Goal: Task Accomplishment & Management: Complete application form

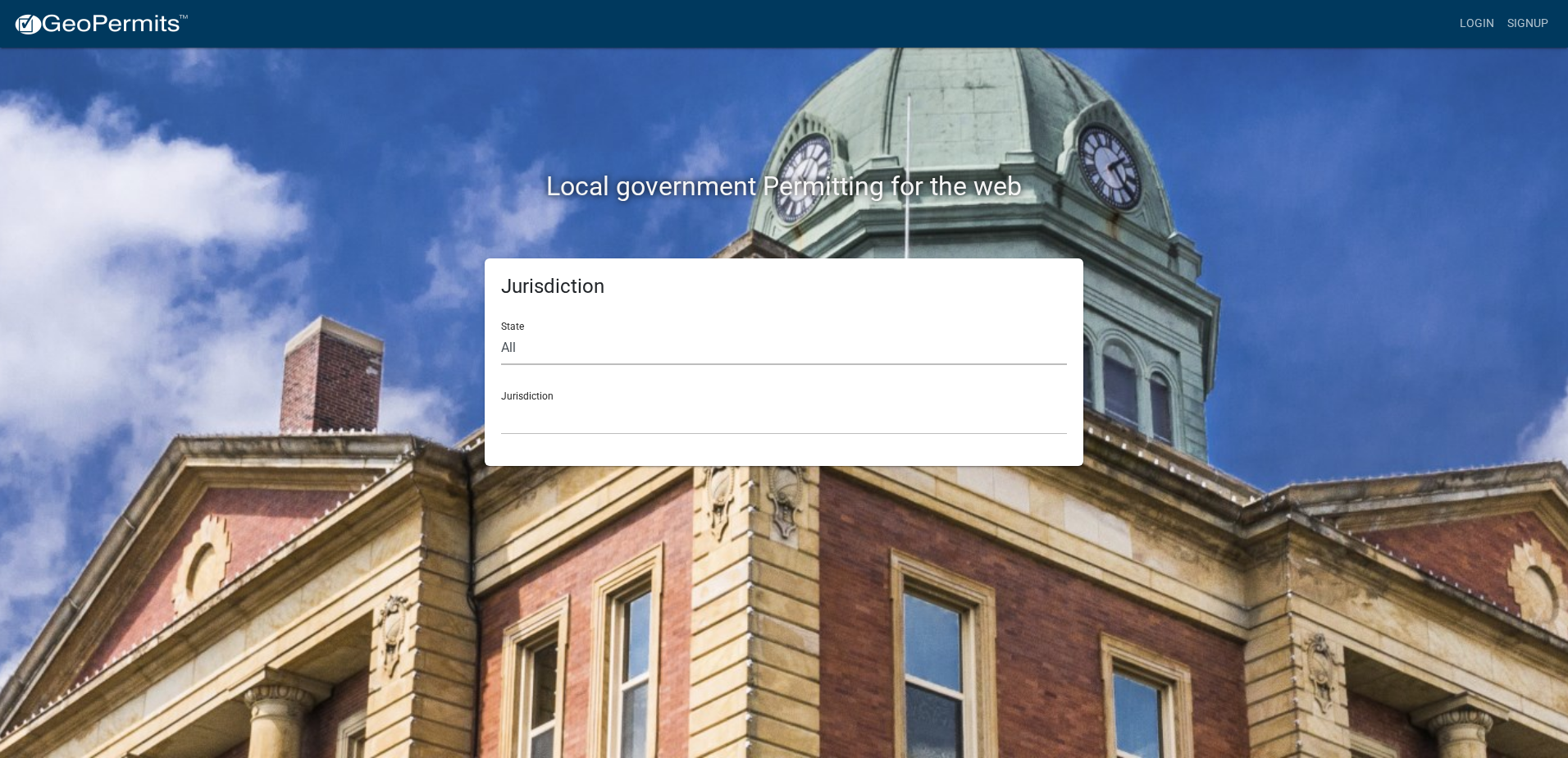
click at [554, 351] on select "All [US_STATE] [US_STATE] [US_STATE] [US_STATE] [US_STATE] [US_STATE] [US_STATE…" at bounding box center [784, 347] width 566 height 34
select select "[US_STATE]"
click at [502, 331] on select "All [US_STATE] [US_STATE] [US_STATE] [US_STATE] [US_STATE] [US_STATE] [US_STATE…" at bounding box center [784, 347] width 566 height 34
click at [547, 423] on select "City of [GEOGRAPHIC_DATA], [US_STATE] City of [GEOGRAPHIC_DATA], [US_STATE] Cit…" at bounding box center [784, 417] width 566 height 34
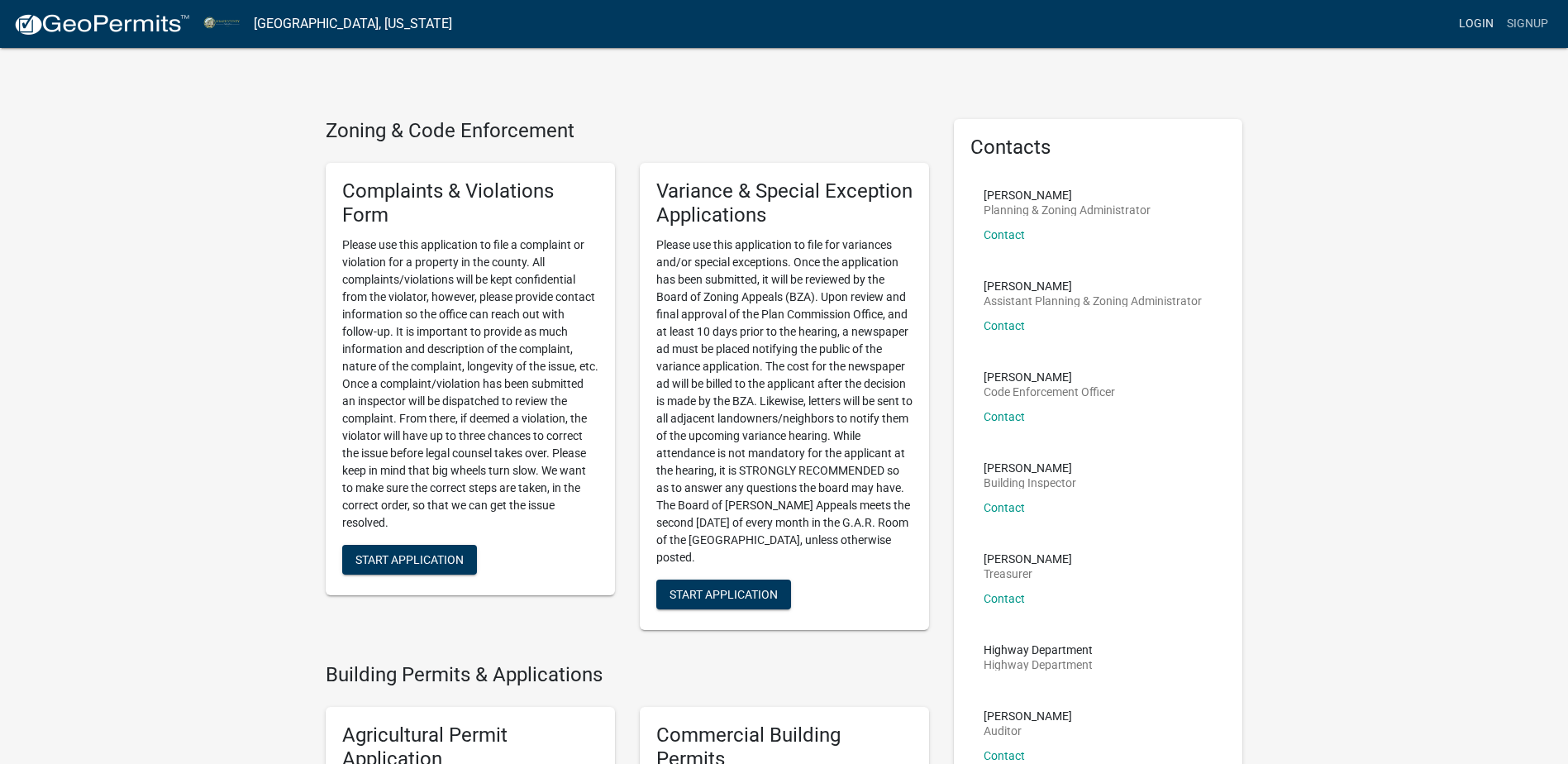
click at [1477, 21] on link "Login" at bounding box center [1477, 24] width 48 height 31
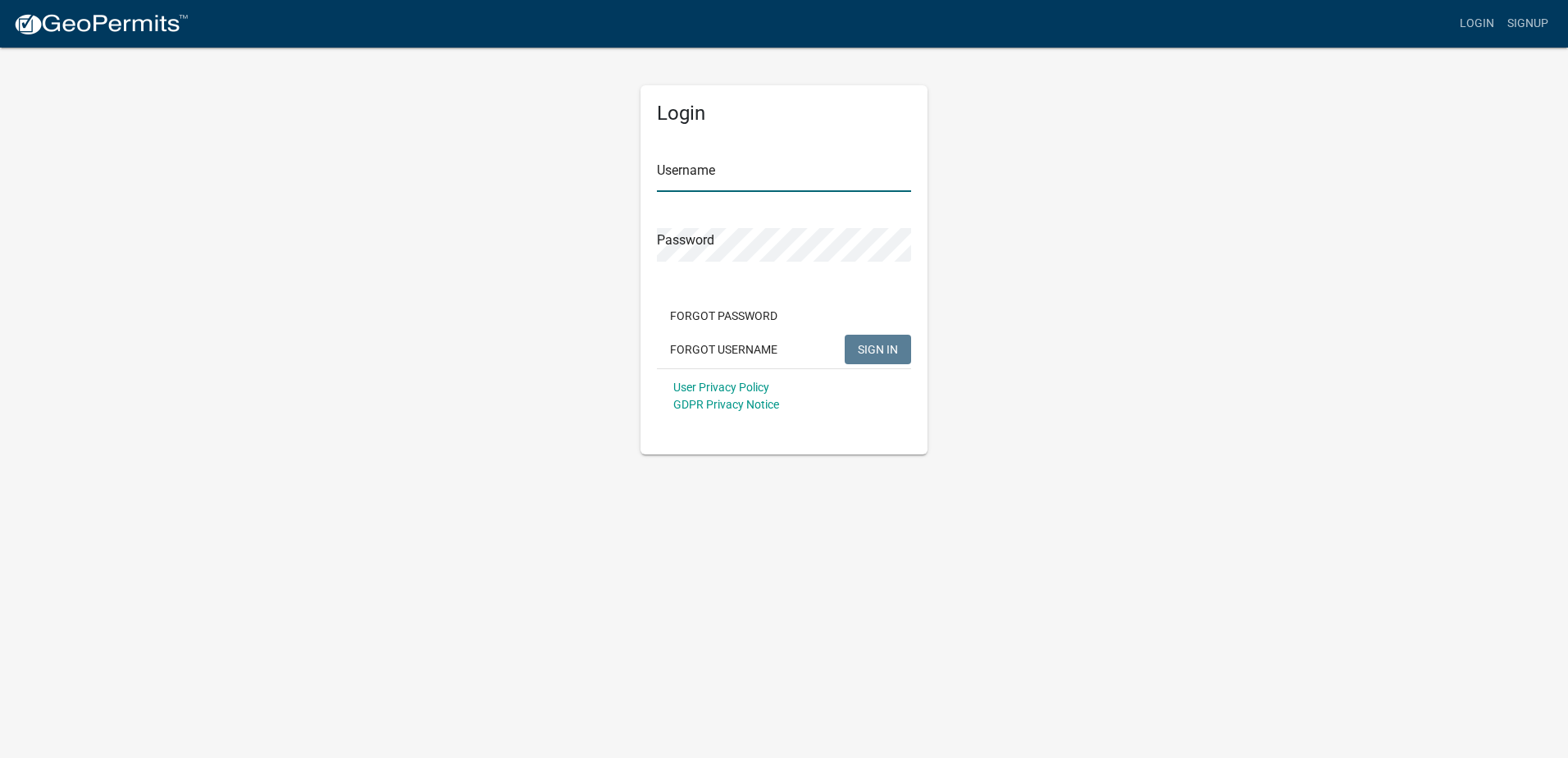
type input "kneppmech"
click at [860, 348] on span "SIGN IN" at bounding box center [878, 348] width 40 height 13
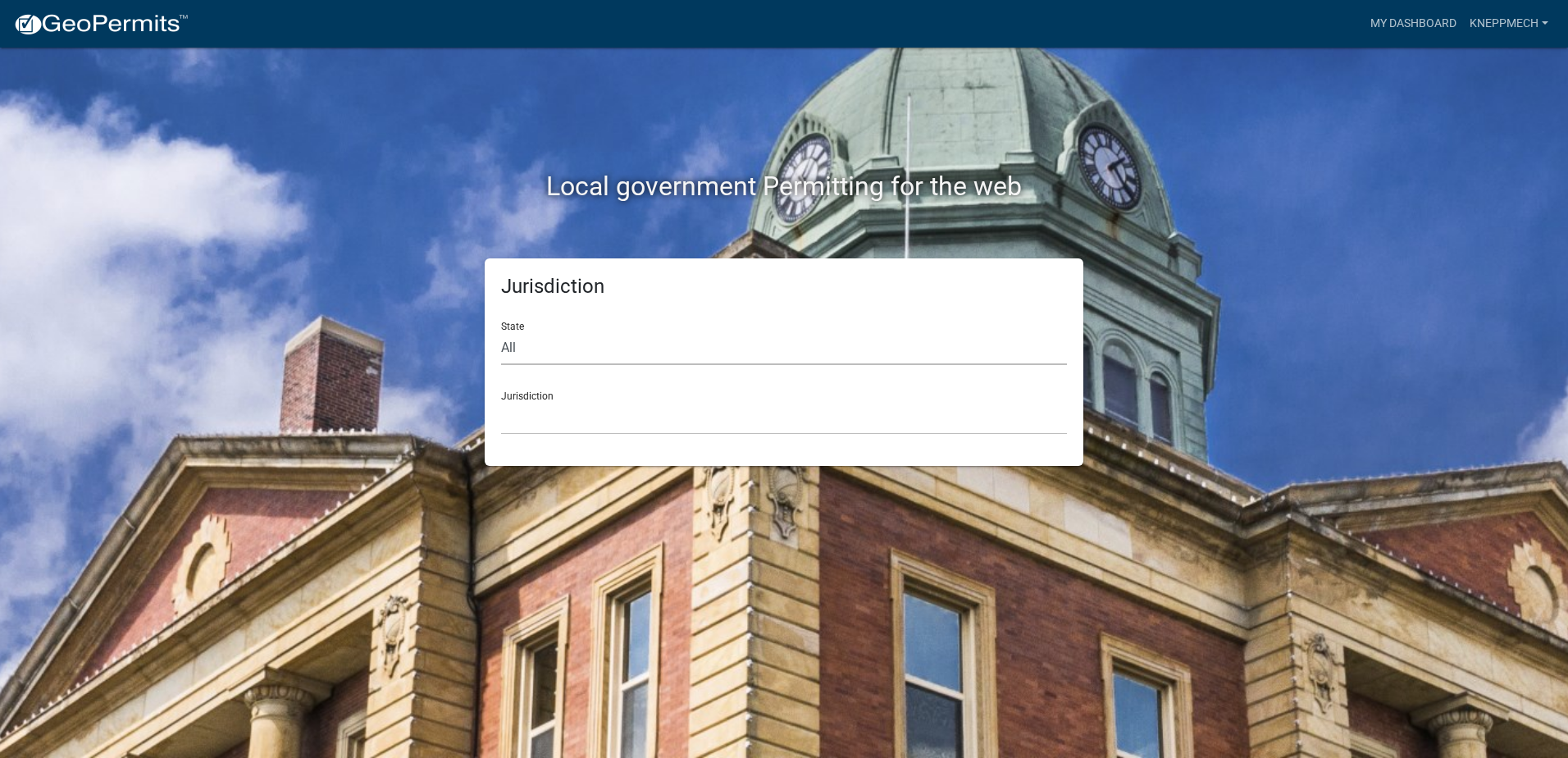
click at [571, 346] on select "All [US_STATE] [US_STATE] [US_STATE] [US_STATE] [US_STATE] [US_STATE] [US_STATE…" at bounding box center [784, 347] width 566 height 34
select select "[US_STATE]"
click at [502, 331] on select "All [US_STATE] [US_STATE] [US_STATE] [US_STATE] [US_STATE] [US_STATE] [US_STATE…" at bounding box center [784, 347] width 566 height 34
click at [541, 419] on select "City of [GEOGRAPHIC_DATA], [US_STATE] City of [GEOGRAPHIC_DATA], [US_STATE] Cit…" at bounding box center [784, 417] width 566 height 34
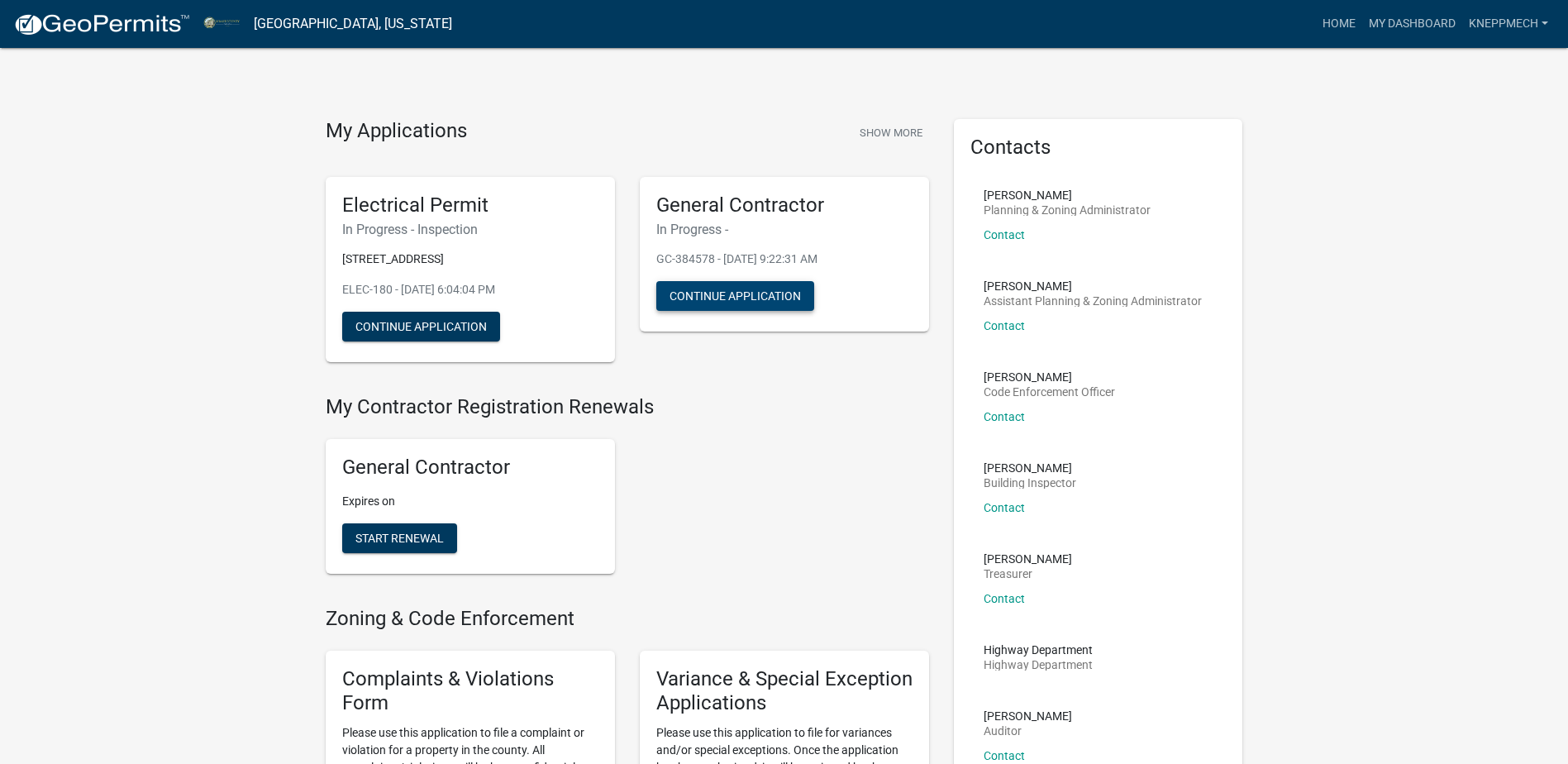
click at [707, 300] on button "Continue Application" at bounding box center [735, 296] width 158 height 30
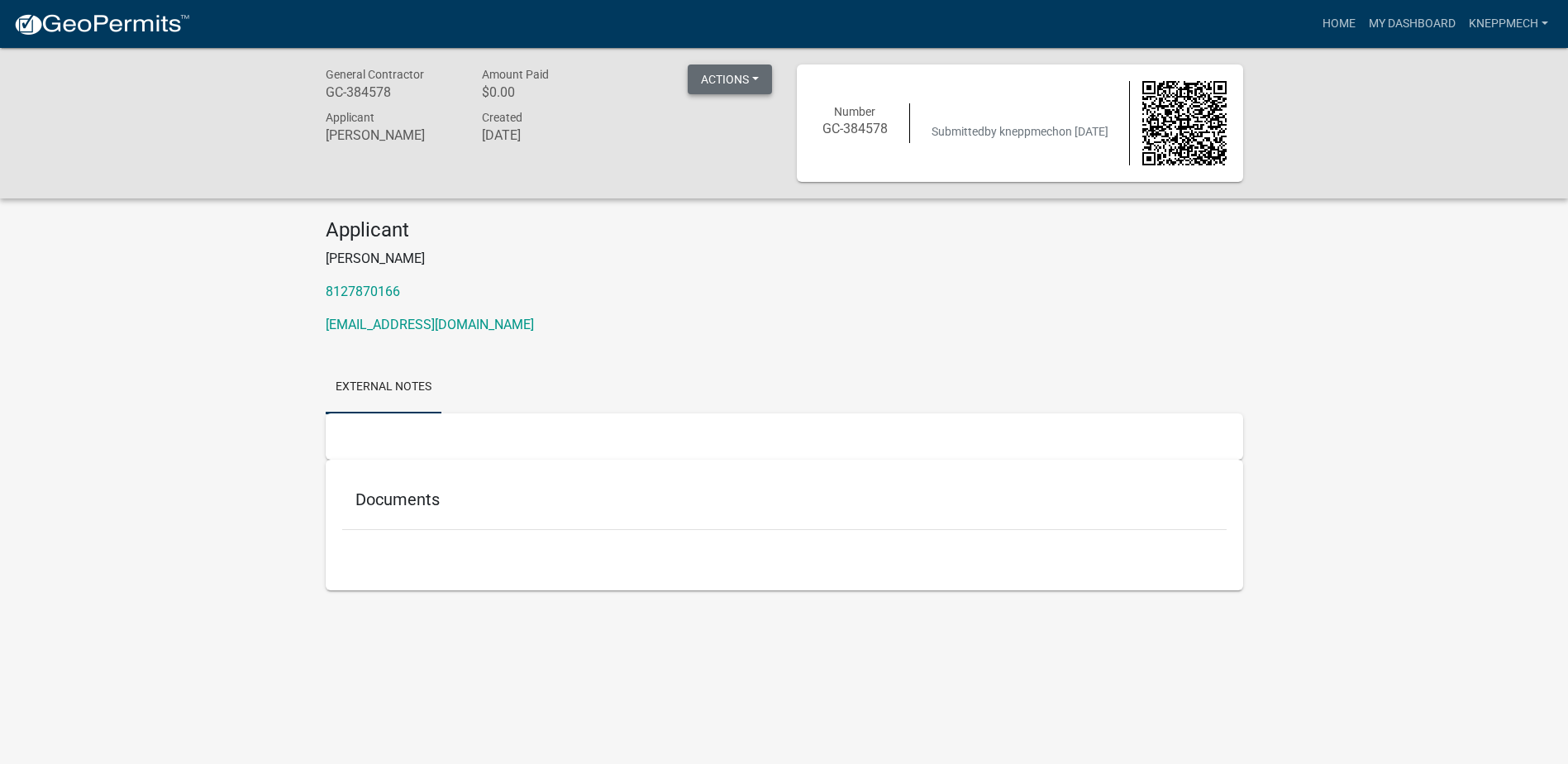
click at [719, 77] on button "Actions" at bounding box center [729, 79] width 84 height 30
click at [580, 209] on div "General Contractor GC-384578 Amount Paid $0.00 Actions Printer Friendly Applica…" at bounding box center [784, 344] width 1568 height 591
click at [1386, 22] on link "My Dashboard" at bounding box center [1412, 24] width 100 height 31
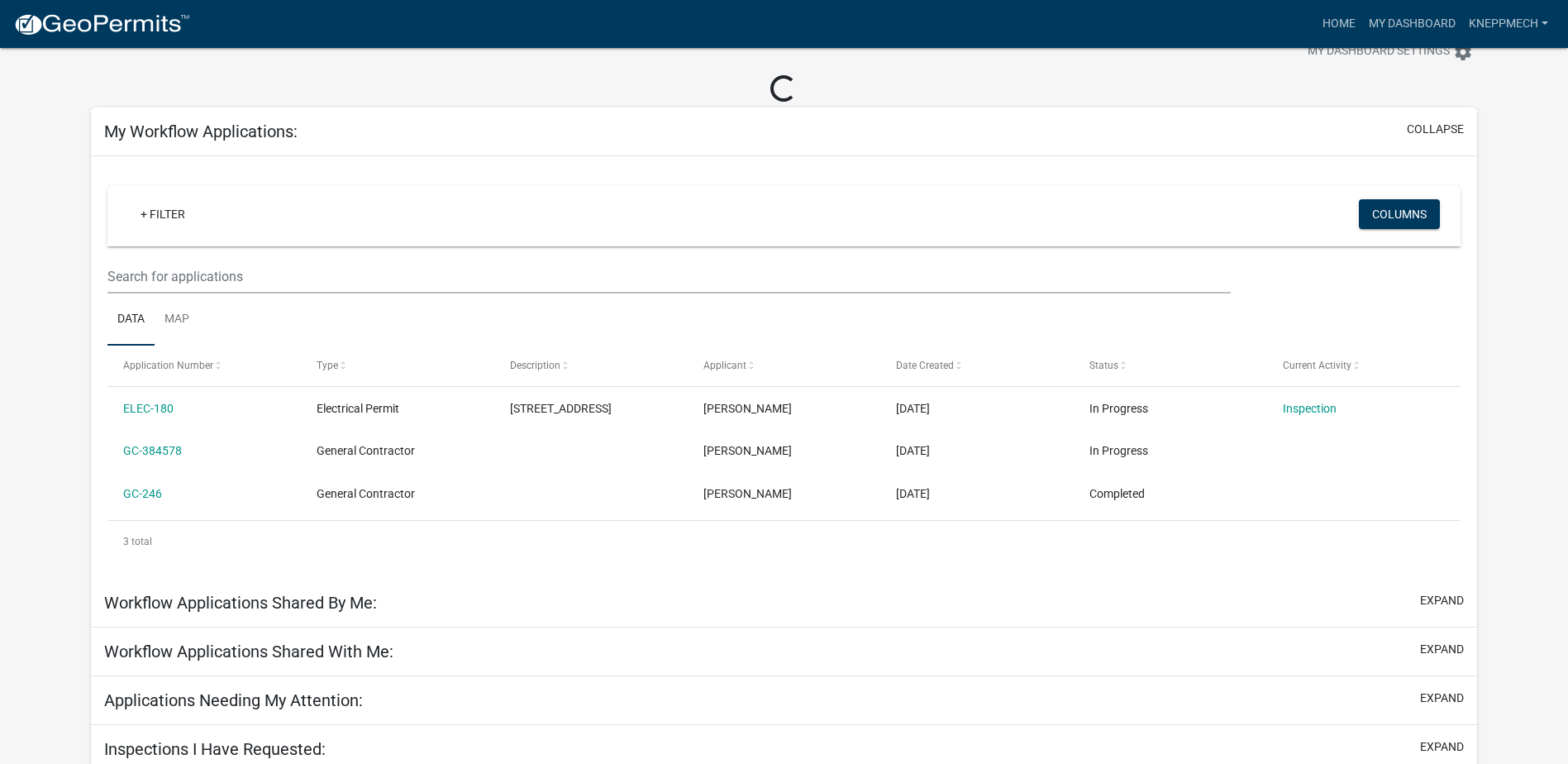
scroll to position [81, 0]
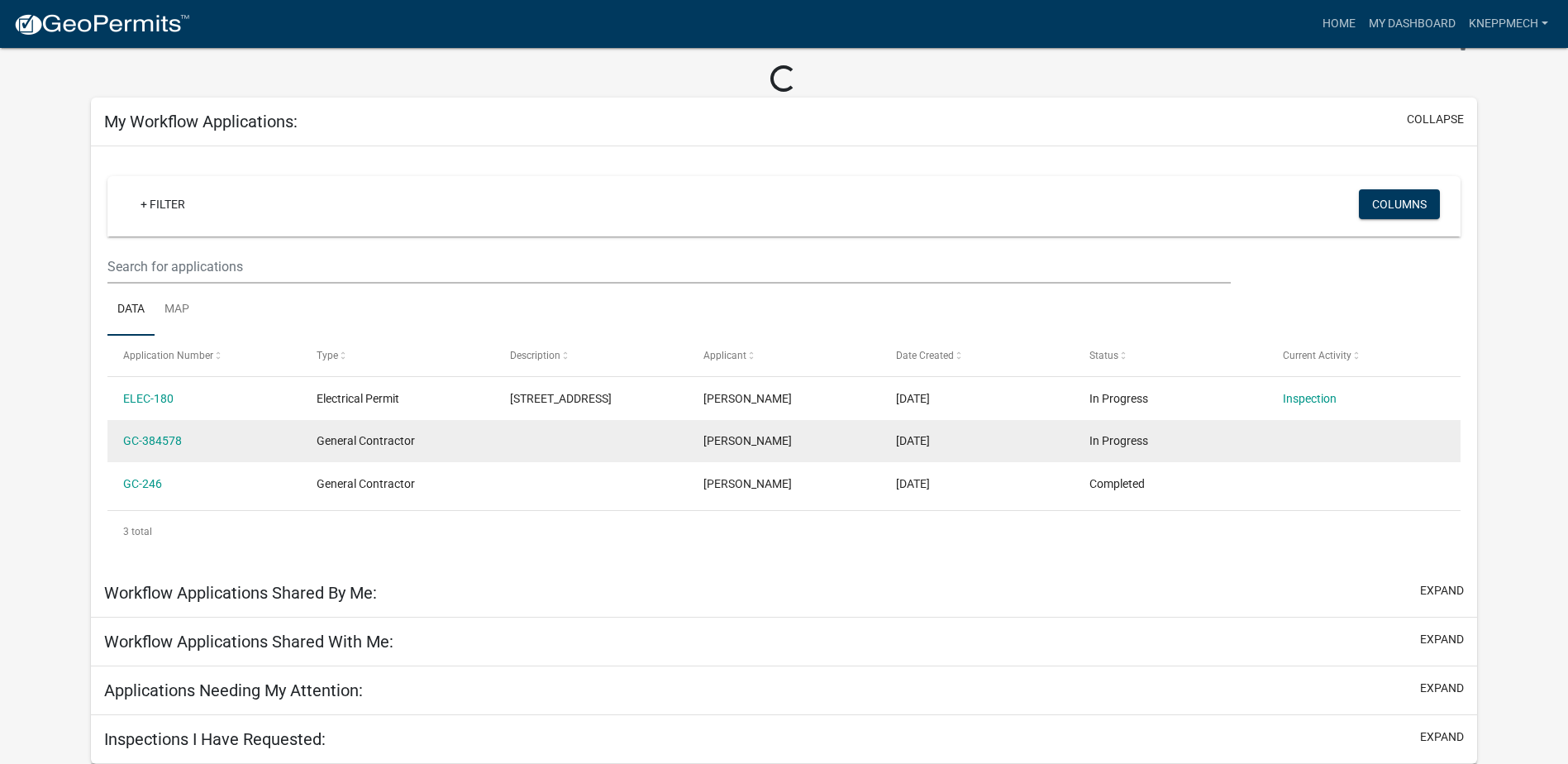
click at [334, 436] on span "General Contractor" at bounding box center [366, 441] width 98 height 13
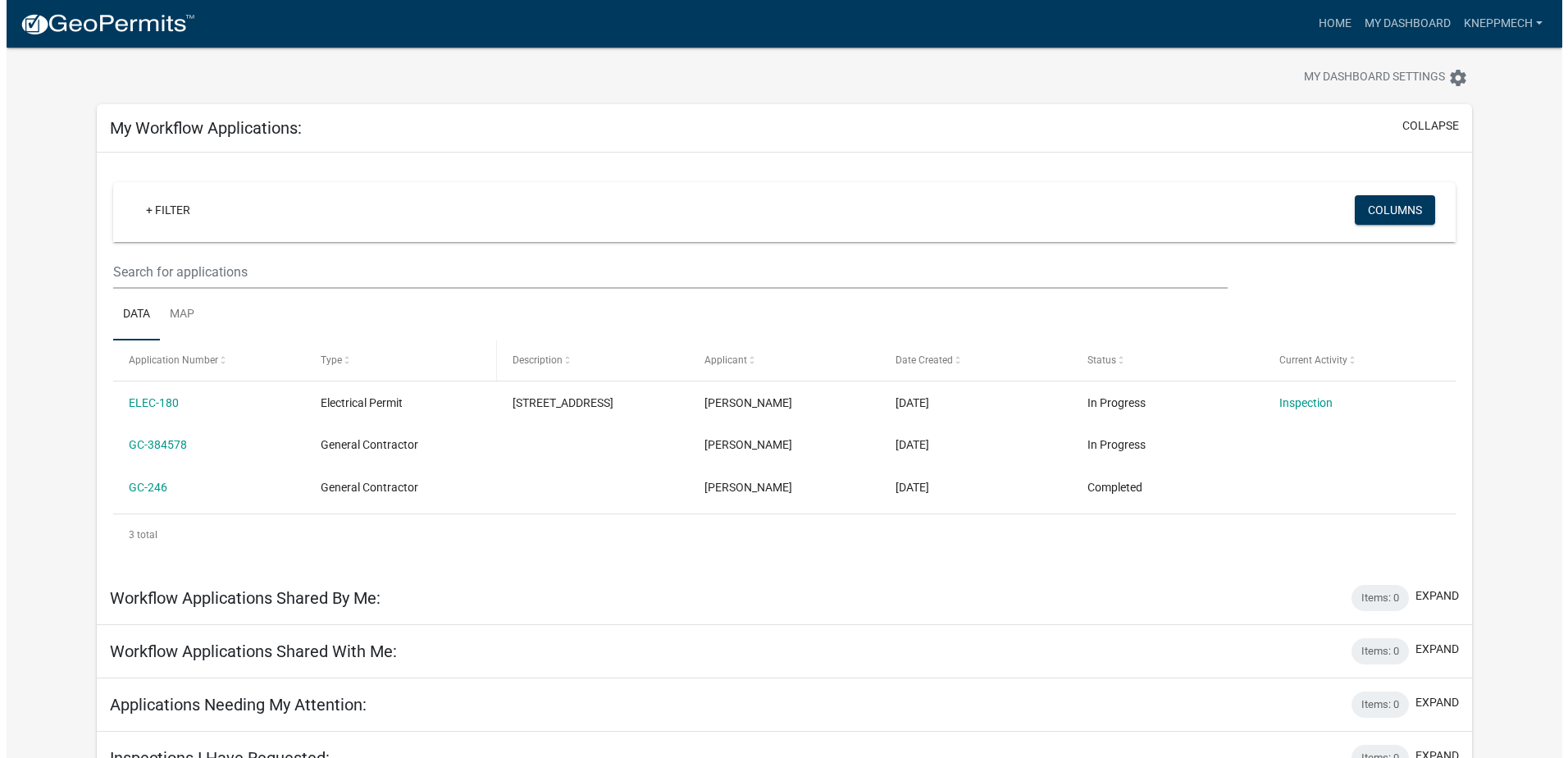
scroll to position [0, 0]
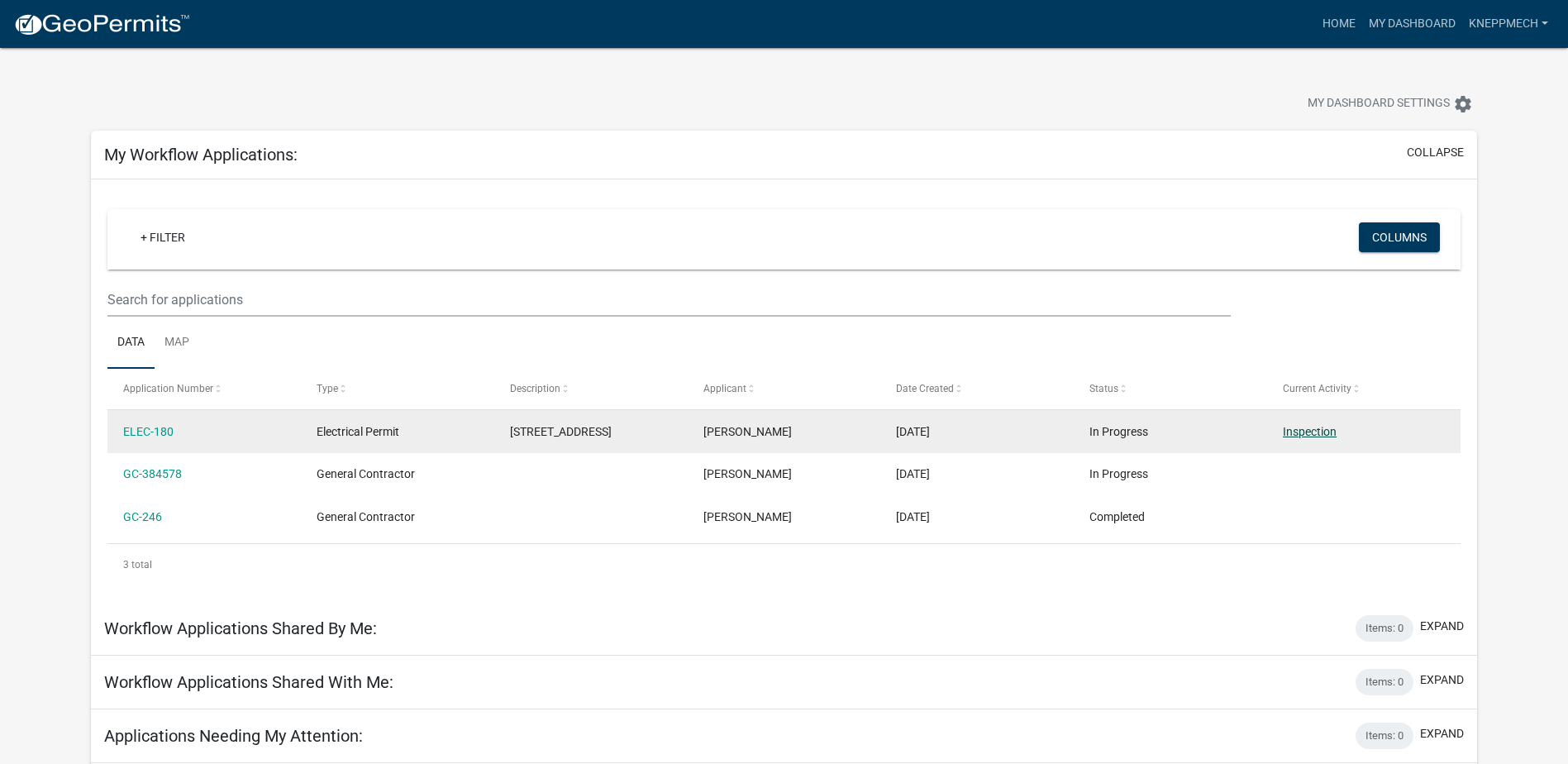
click at [1316, 428] on link "Inspection" at bounding box center [1309, 431] width 54 height 13
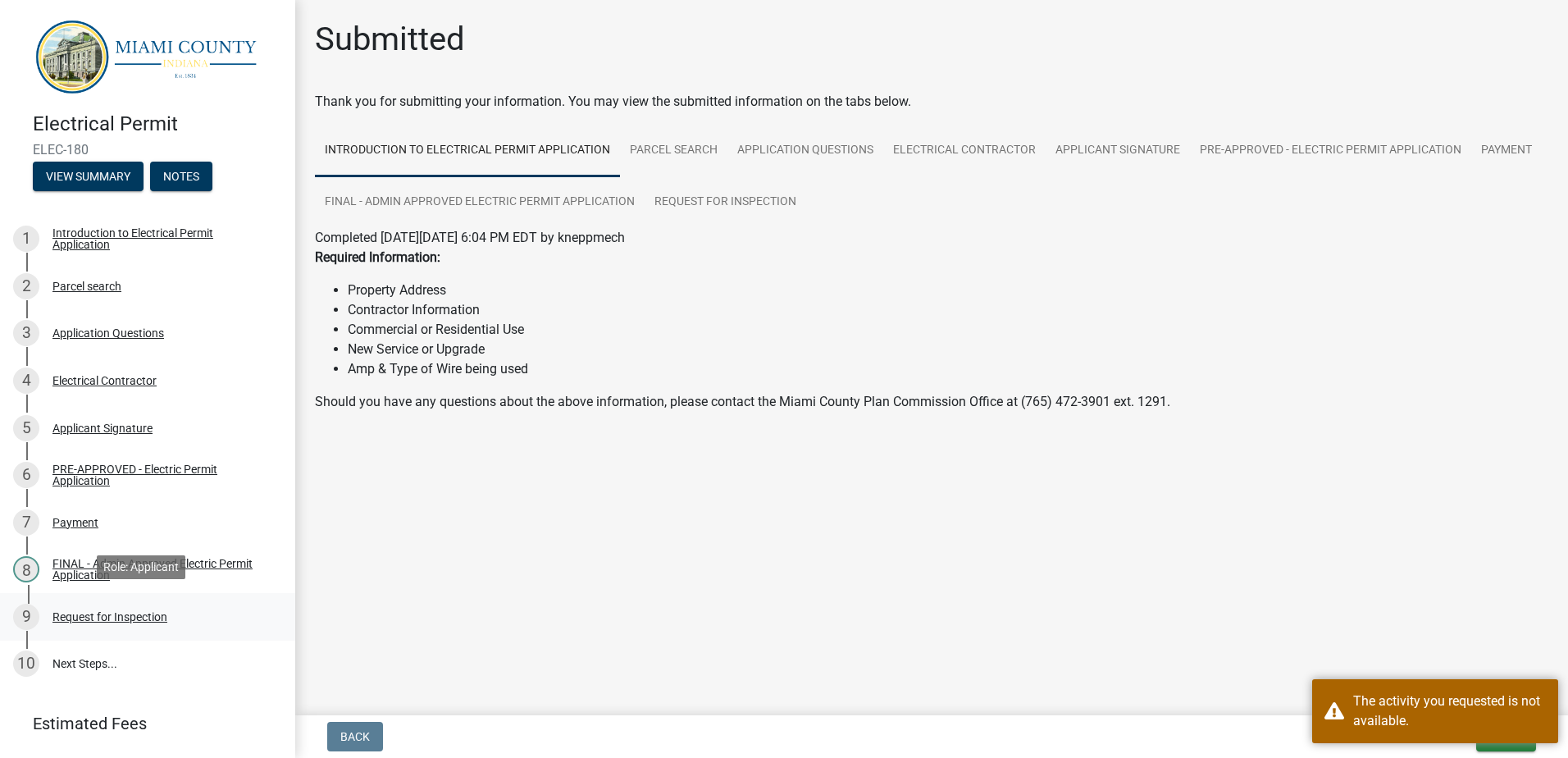
click at [98, 612] on div "Request for Inspection" at bounding box center [109, 616] width 115 height 12
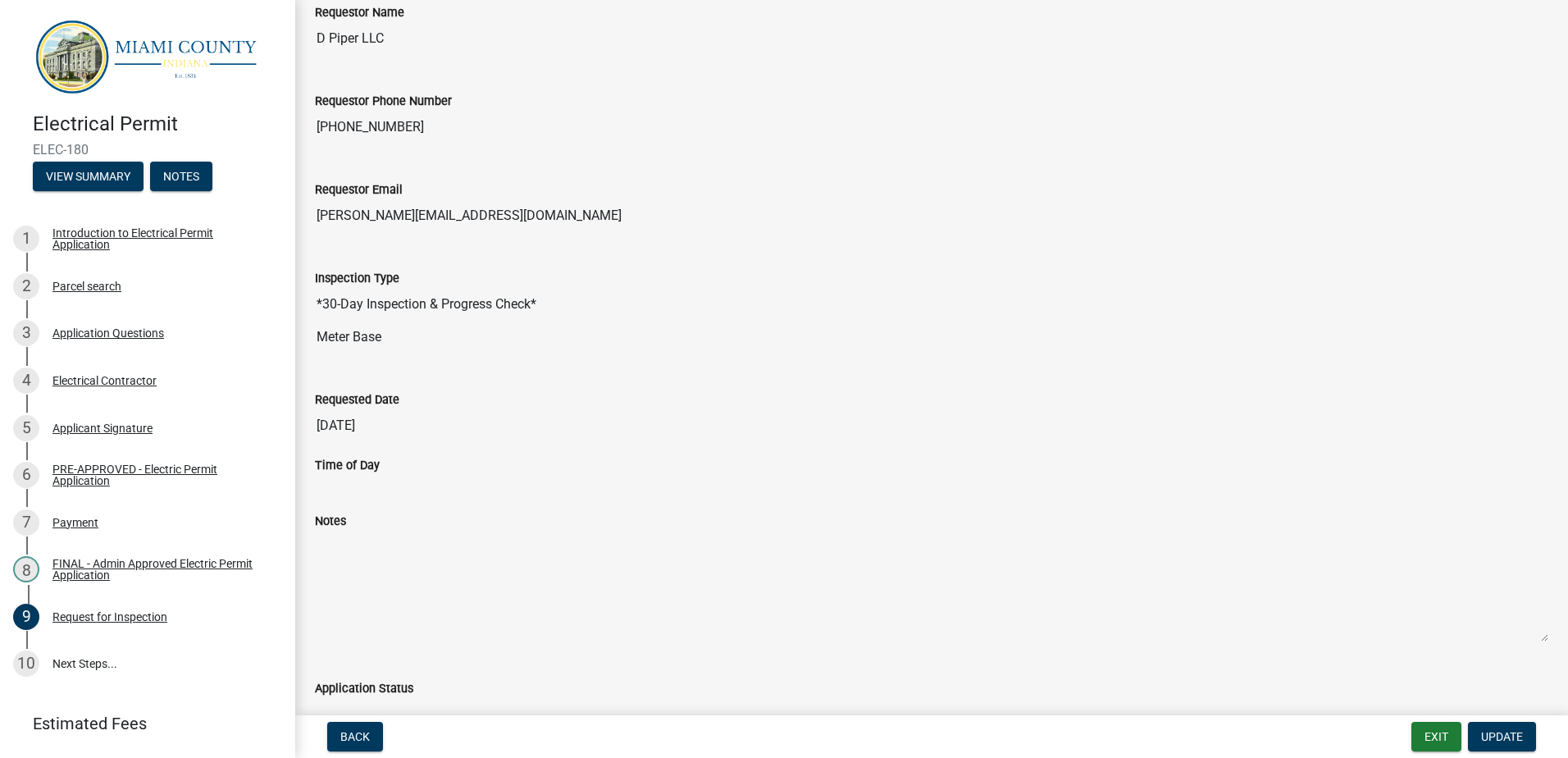
scroll to position [327, 0]
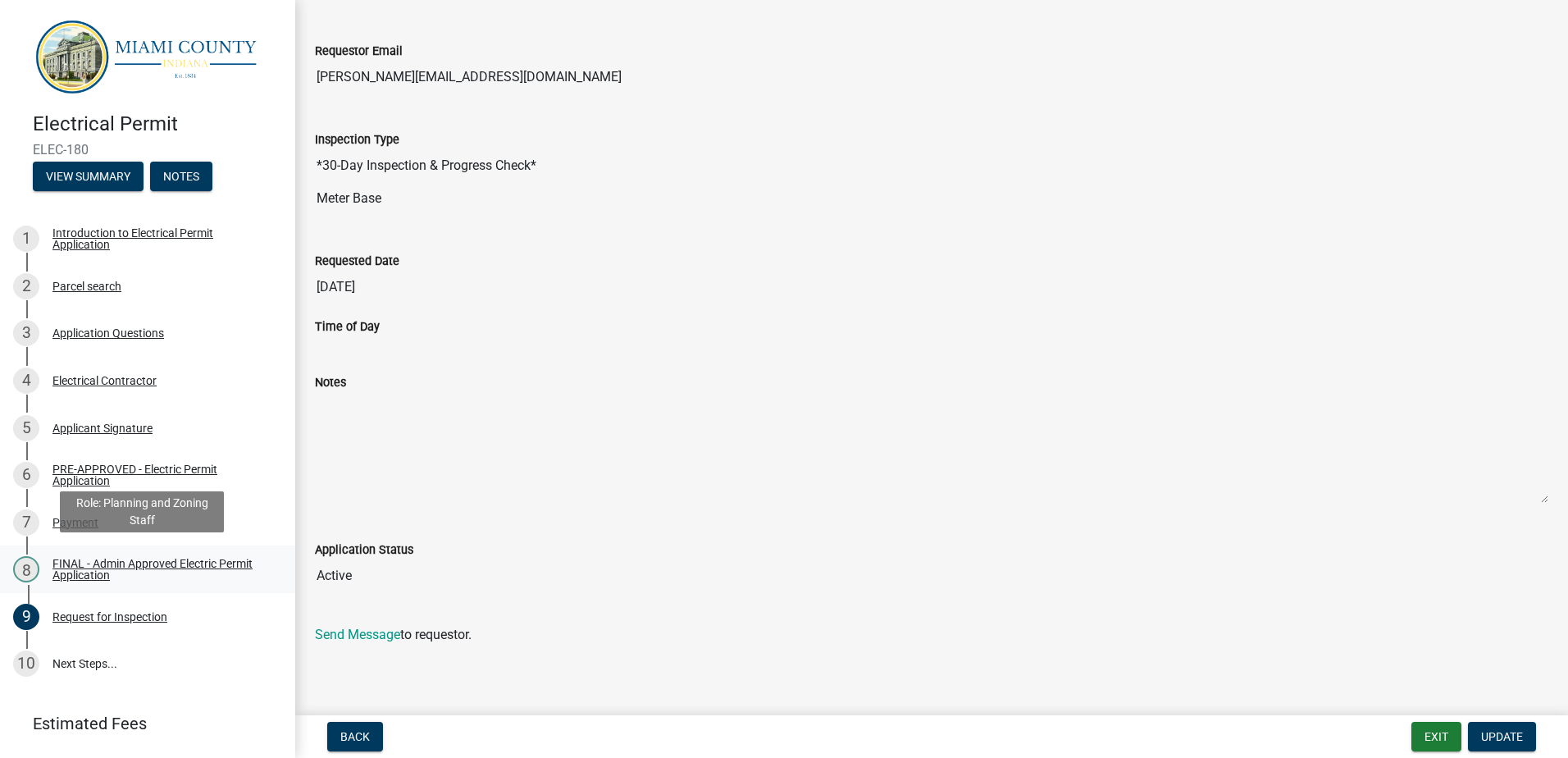
click at [140, 557] on div "FINAL - Admin Approved Electric Permit Application" at bounding box center [160, 568] width 216 height 23
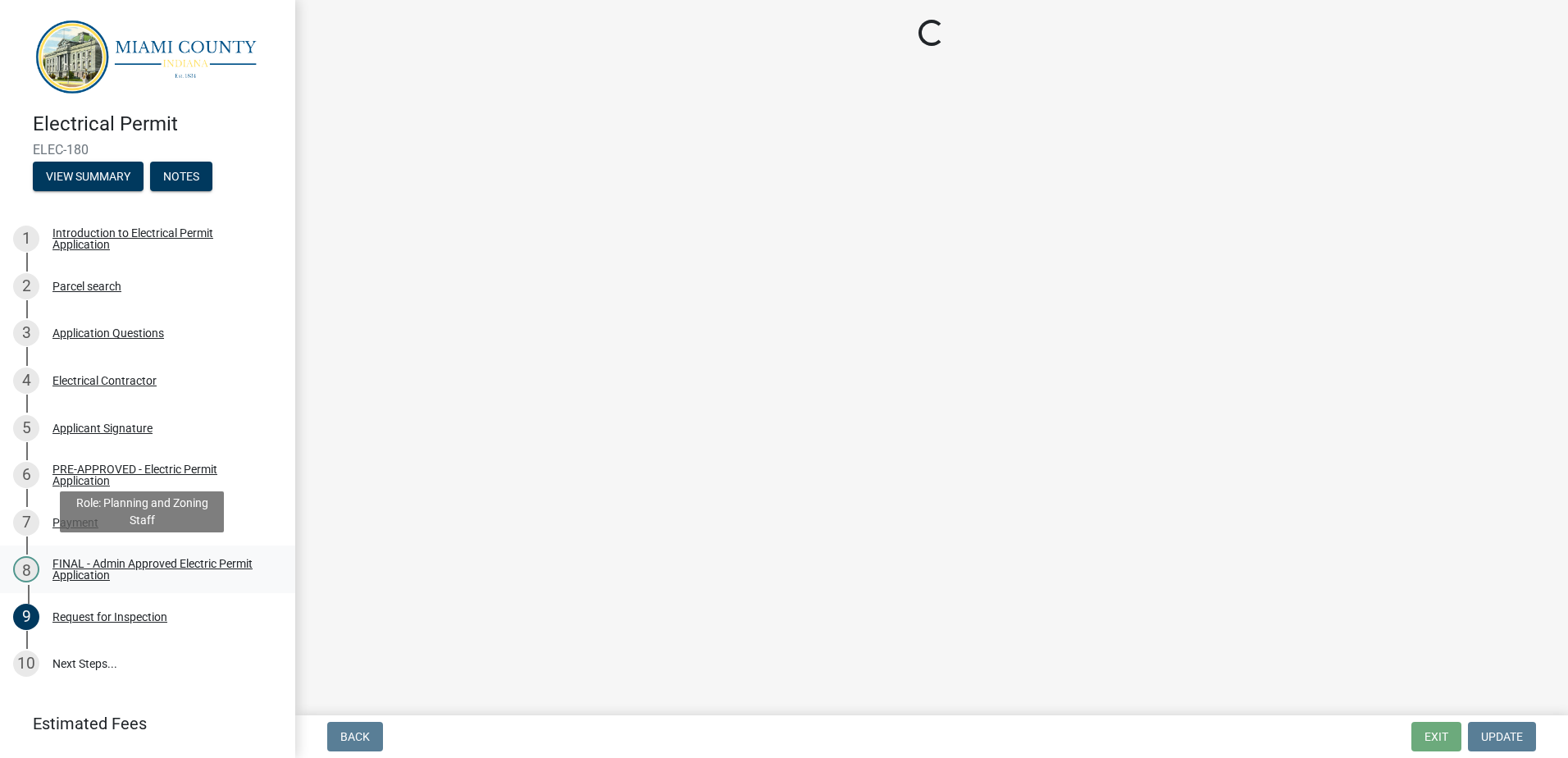
scroll to position [0, 0]
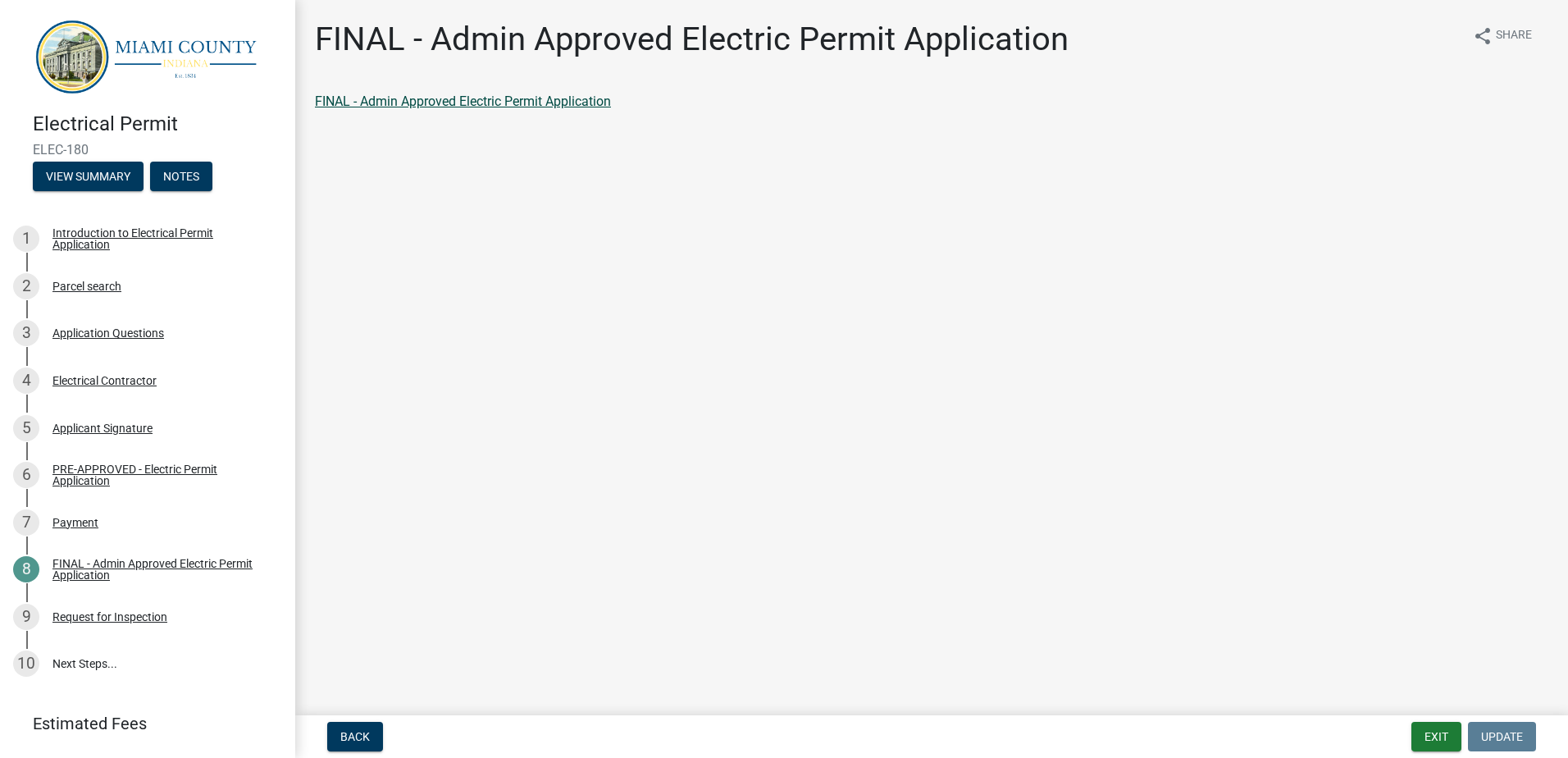
click at [516, 101] on link "FINAL - Admin Approved Electric Permit Application" at bounding box center [463, 101] width 296 height 16
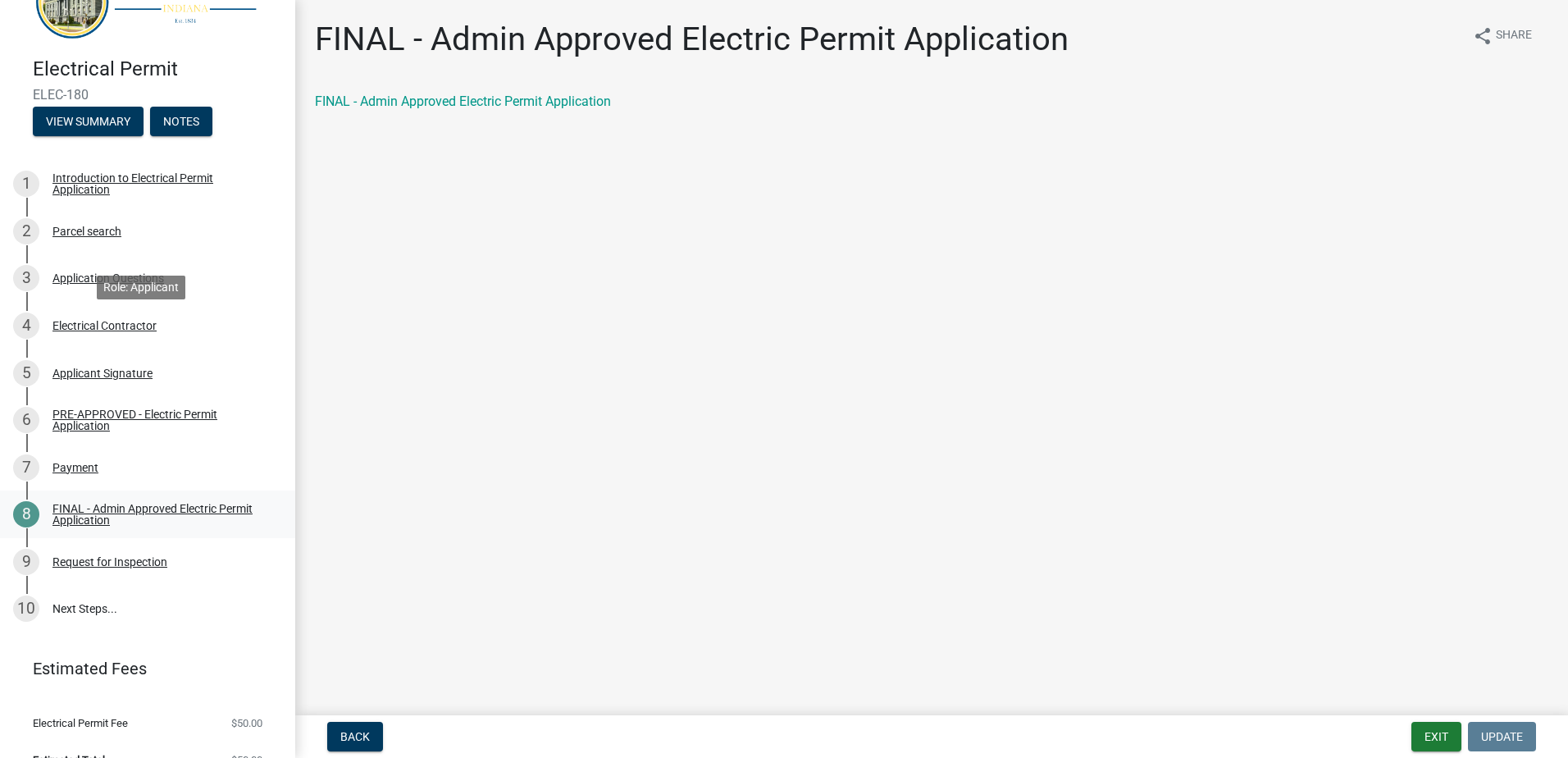
scroll to position [78, 0]
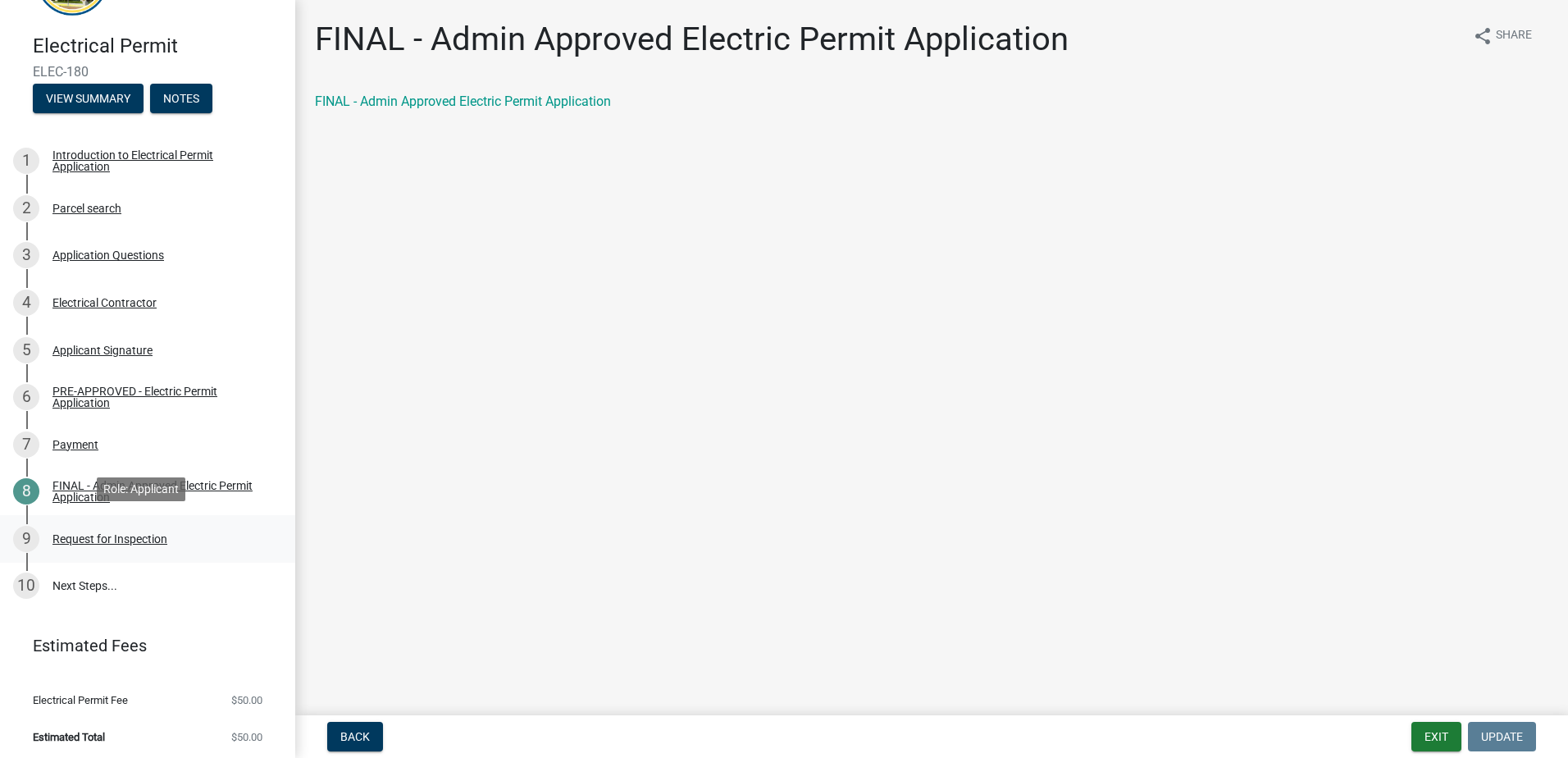
click at [114, 536] on div "Request for Inspection" at bounding box center [109, 538] width 115 height 12
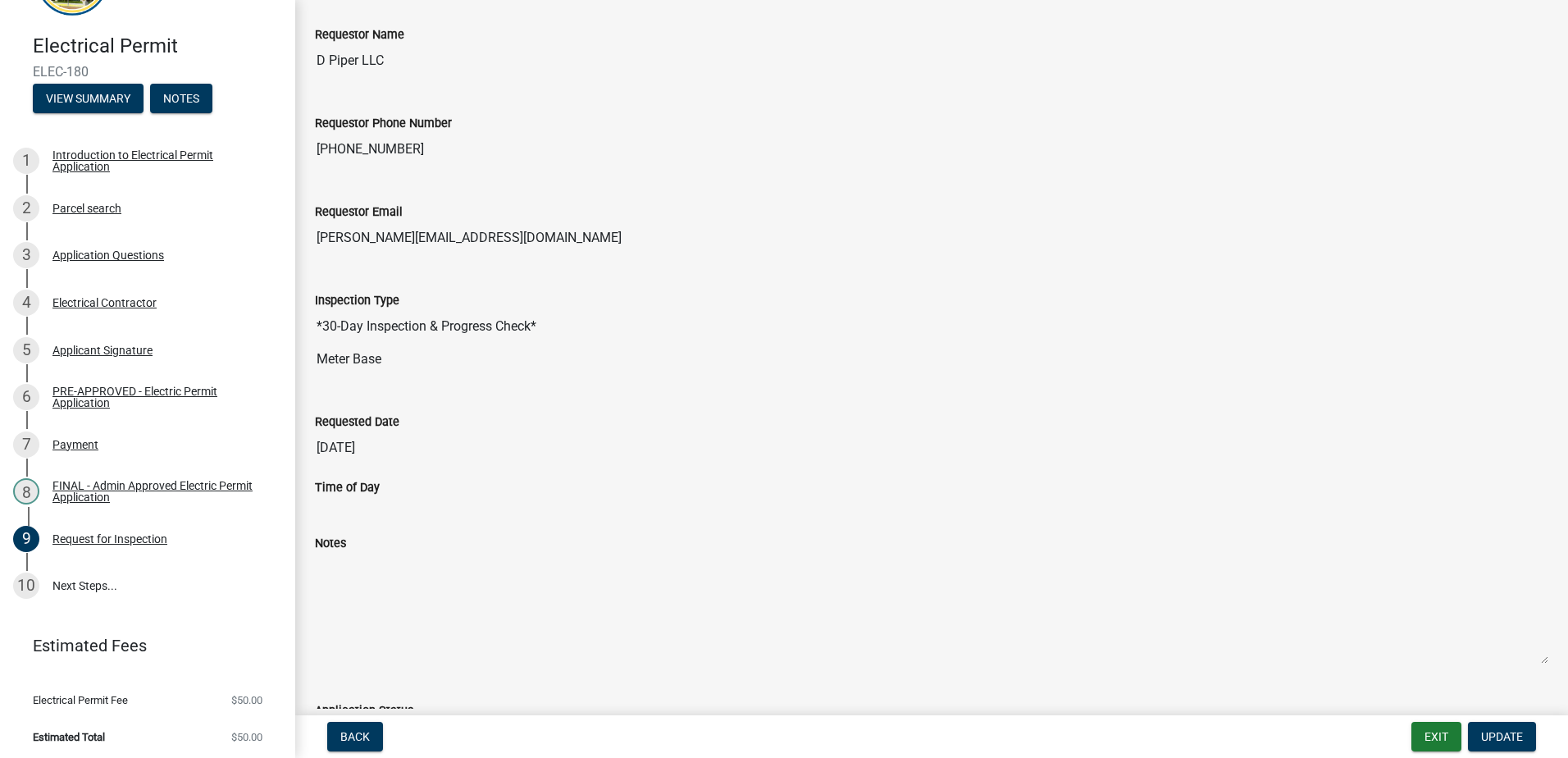
scroll to position [327, 0]
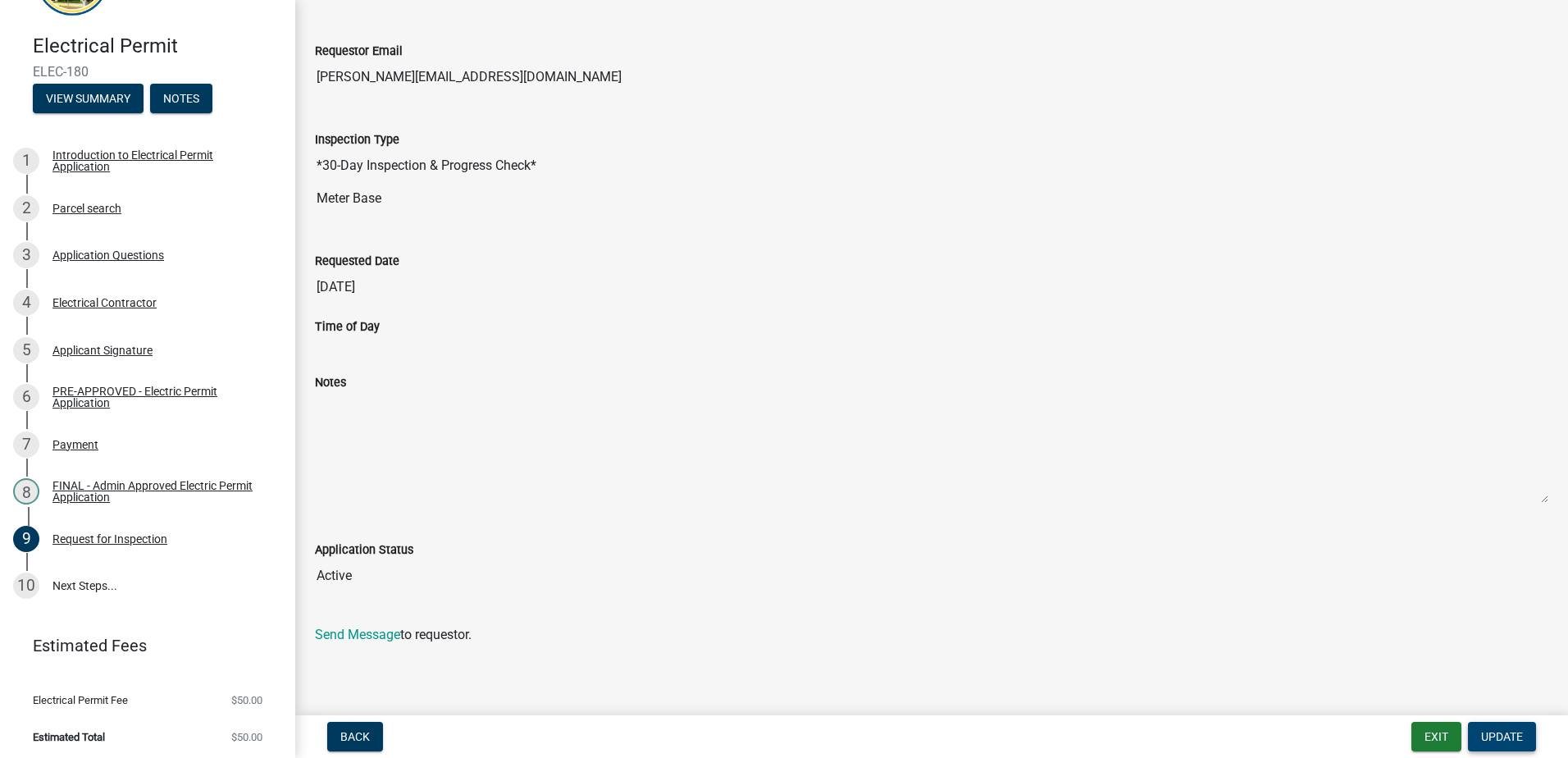
click at [1516, 733] on span "Update" at bounding box center [1503, 736] width 42 height 13
click at [348, 637] on link "Send Message" at bounding box center [358, 633] width 85 height 16
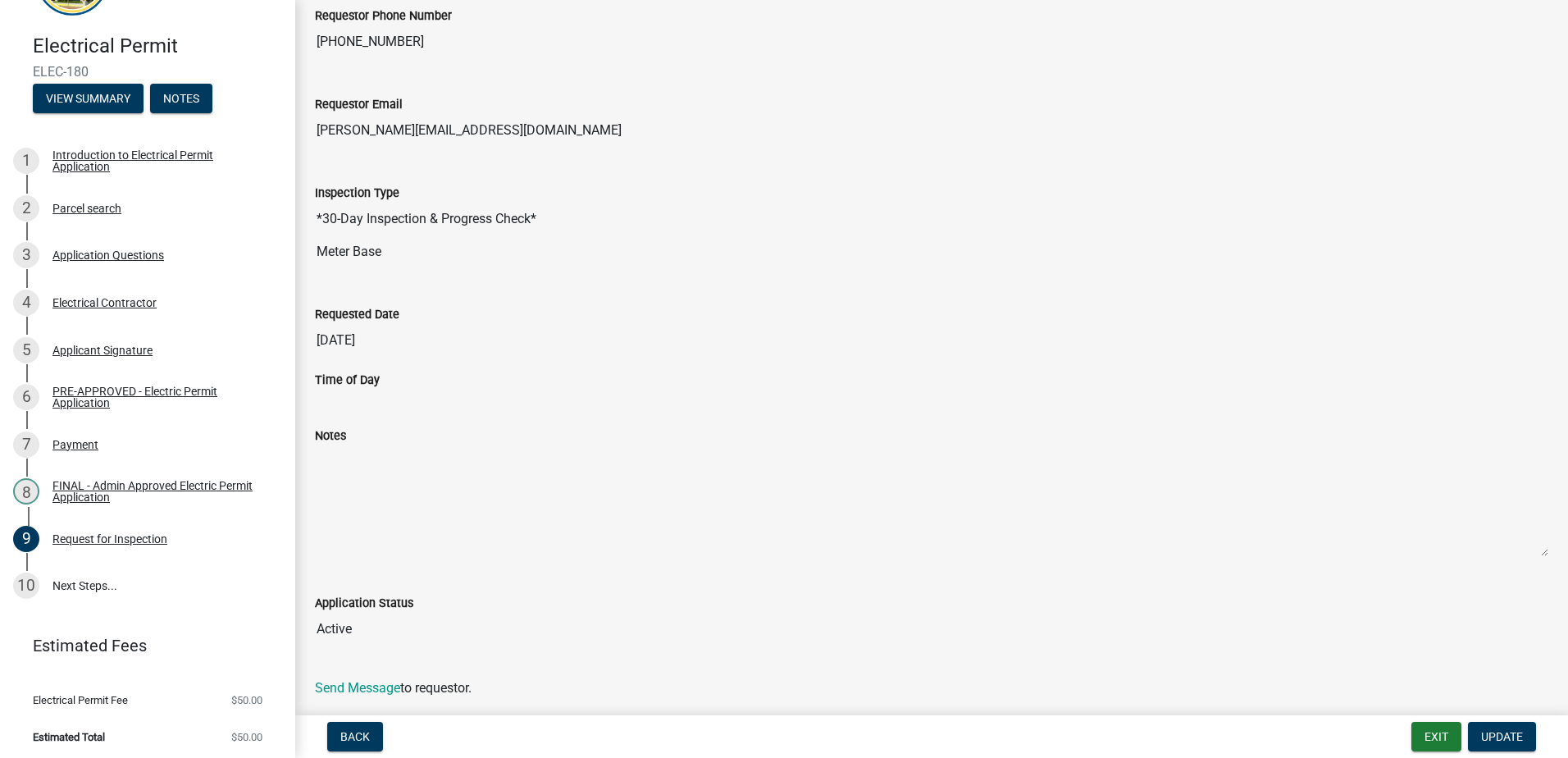
scroll to position [245, 0]
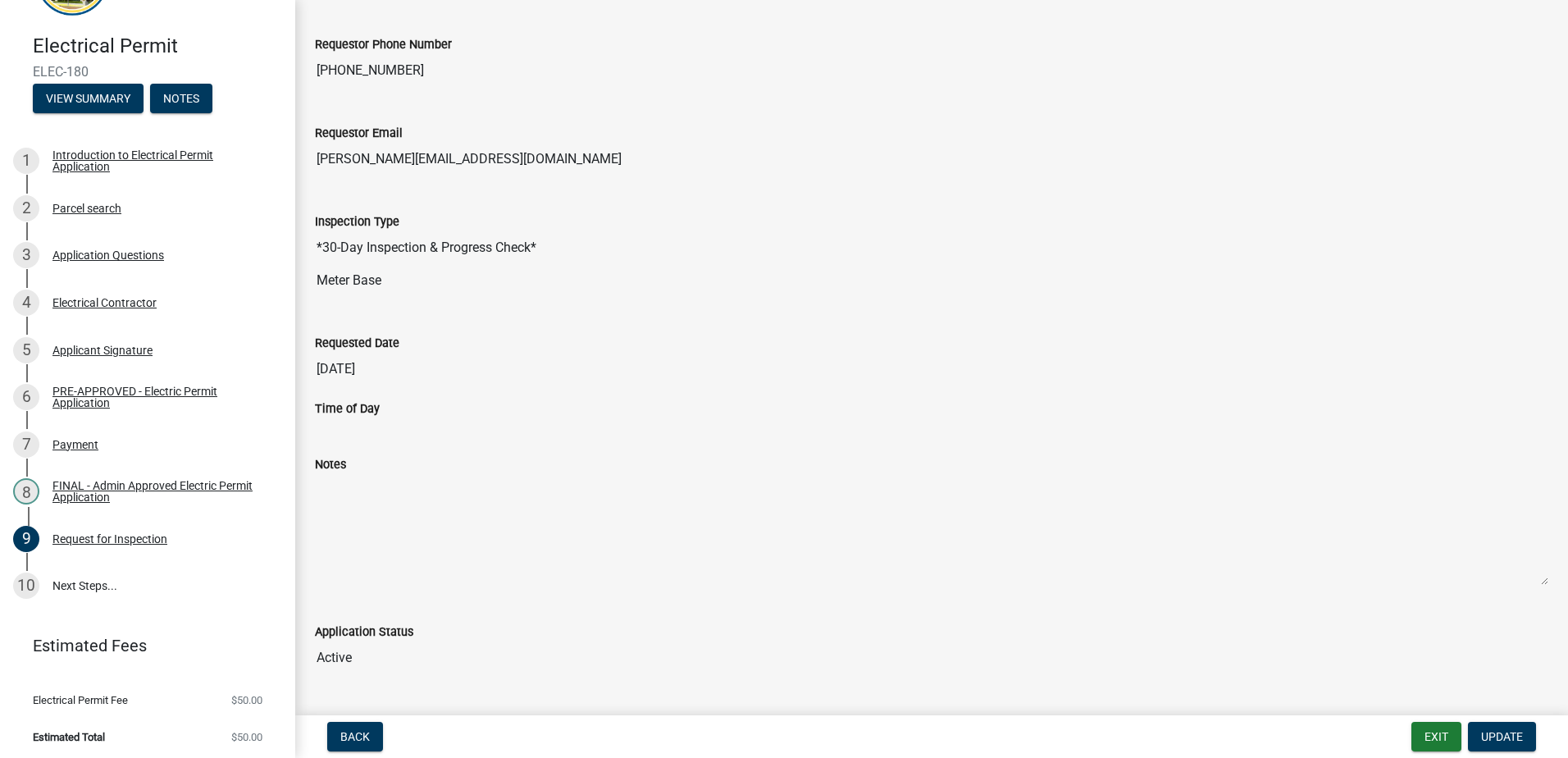
click at [729, 360] on input "[DATE]" at bounding box center [932, 369] width 1233 height 33
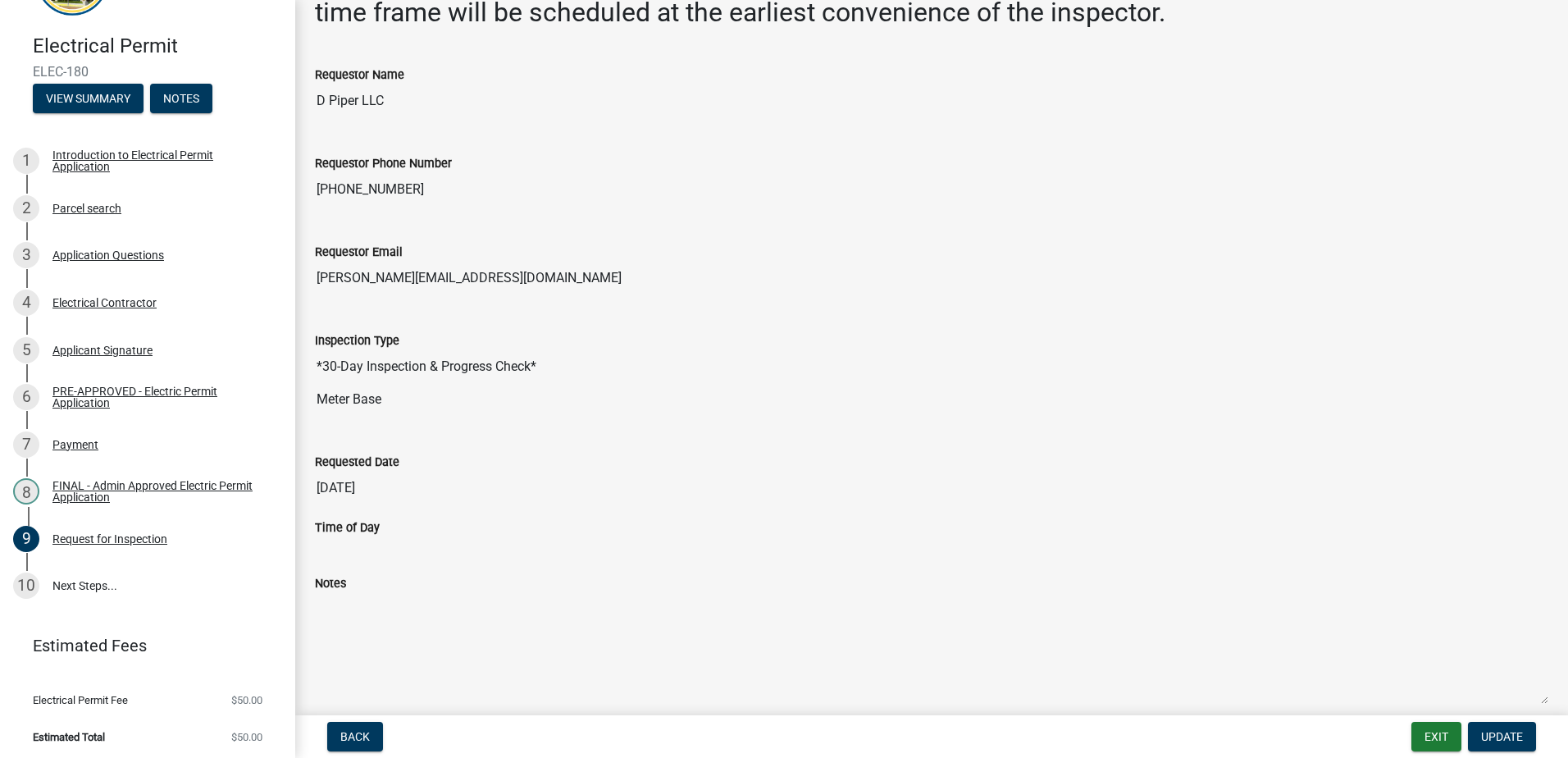
scroll to position [327, 0]
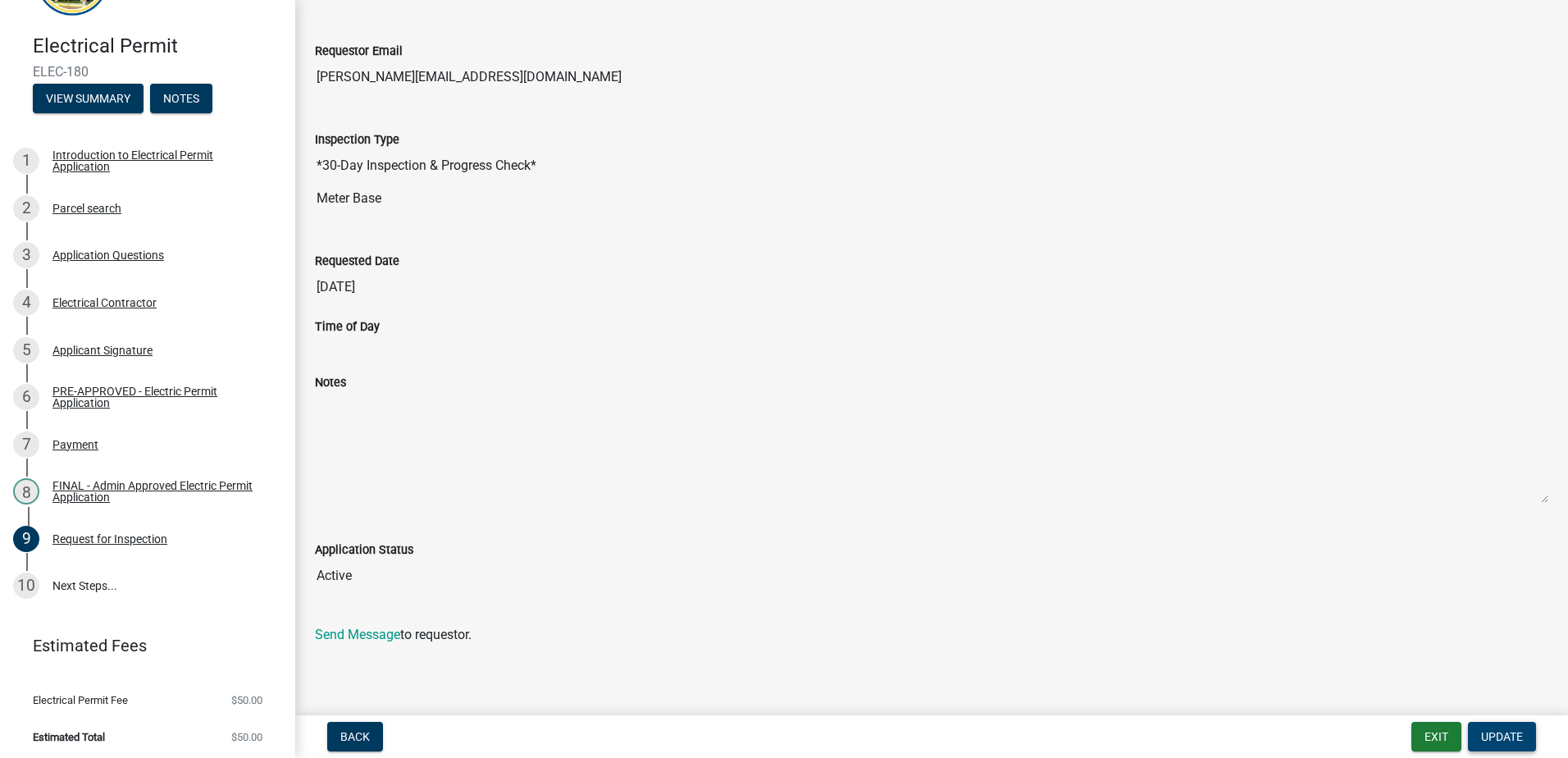
click at [1492, 731] on span "Update" at bounding box center [1503, 736] width 42 height 13
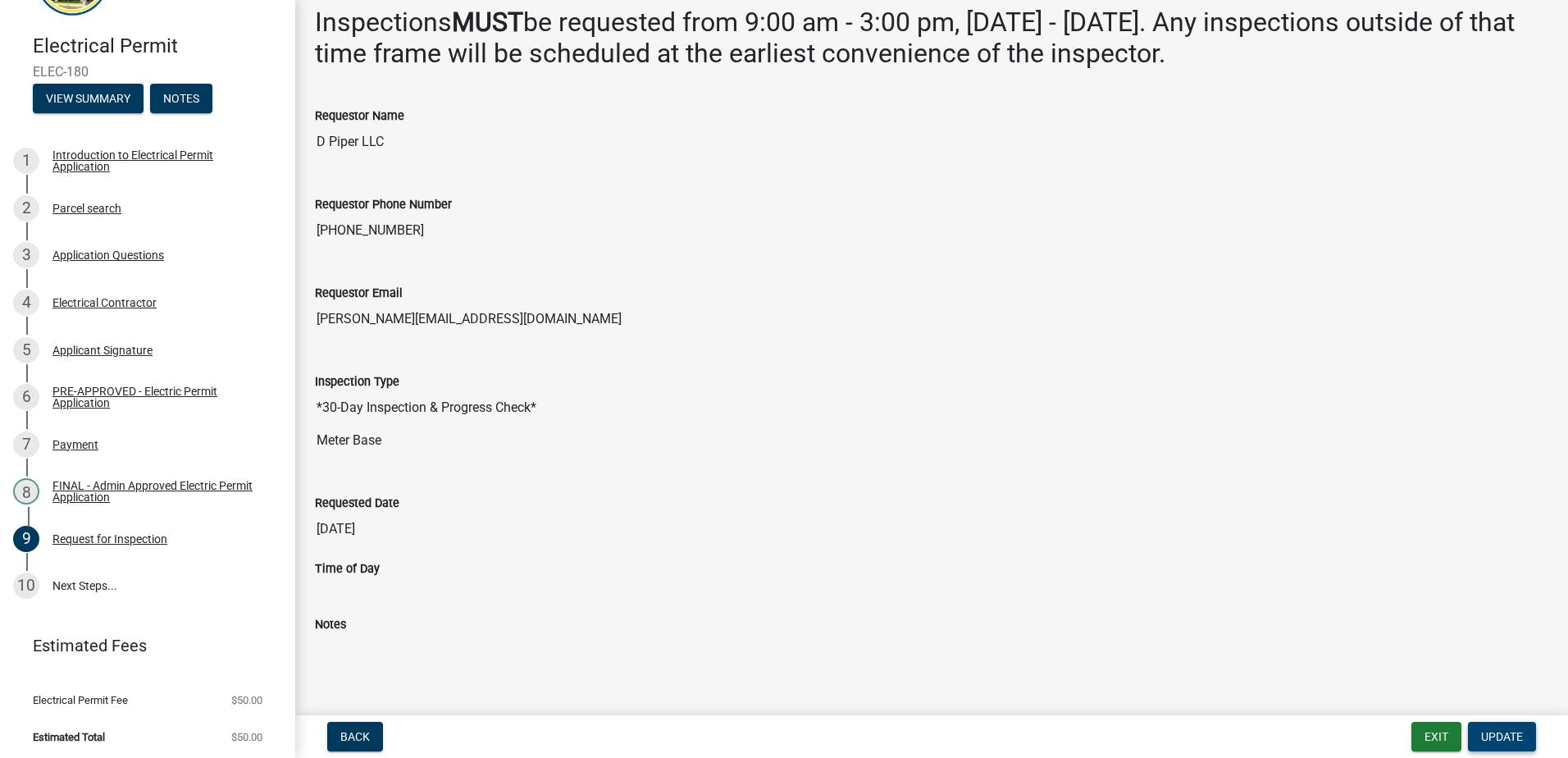
scroll to position [0, 0]
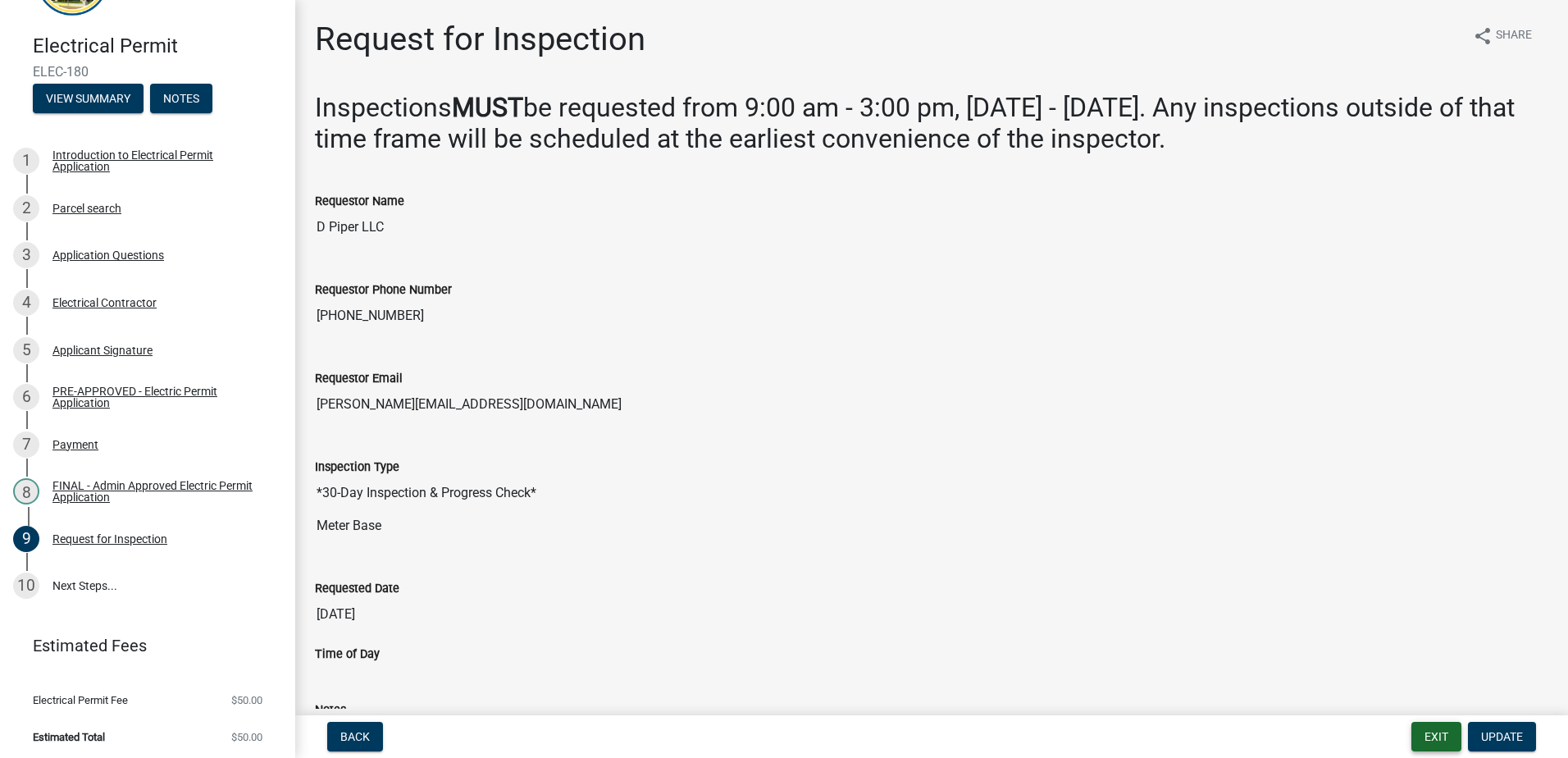
click at [1436, 734] on button "Exit" at bounding box center [1437, 736] width 50 height 29
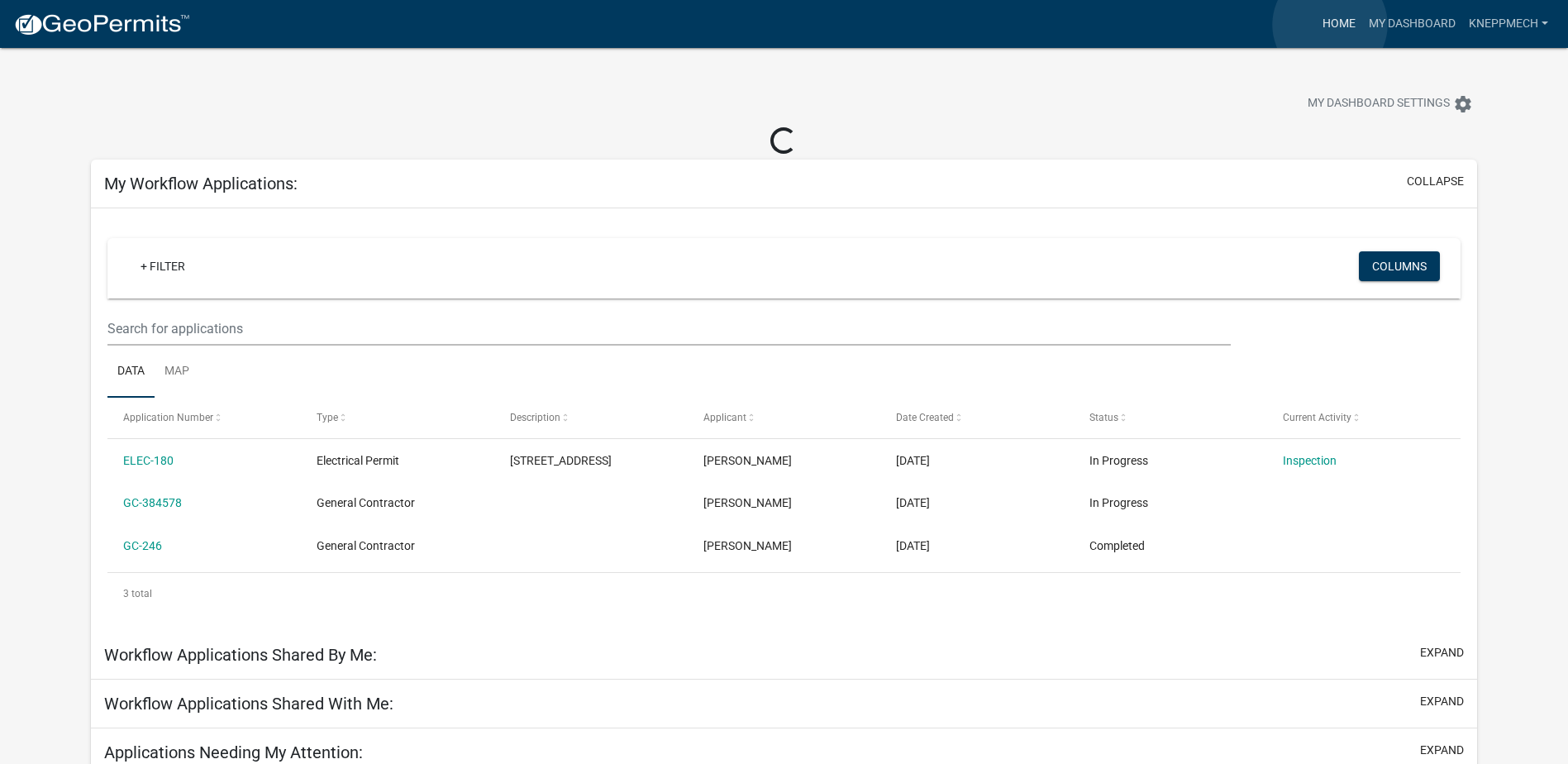
click at [1330, 25] on link "Home" at bounding box center [1339, 24] width 46 height 31
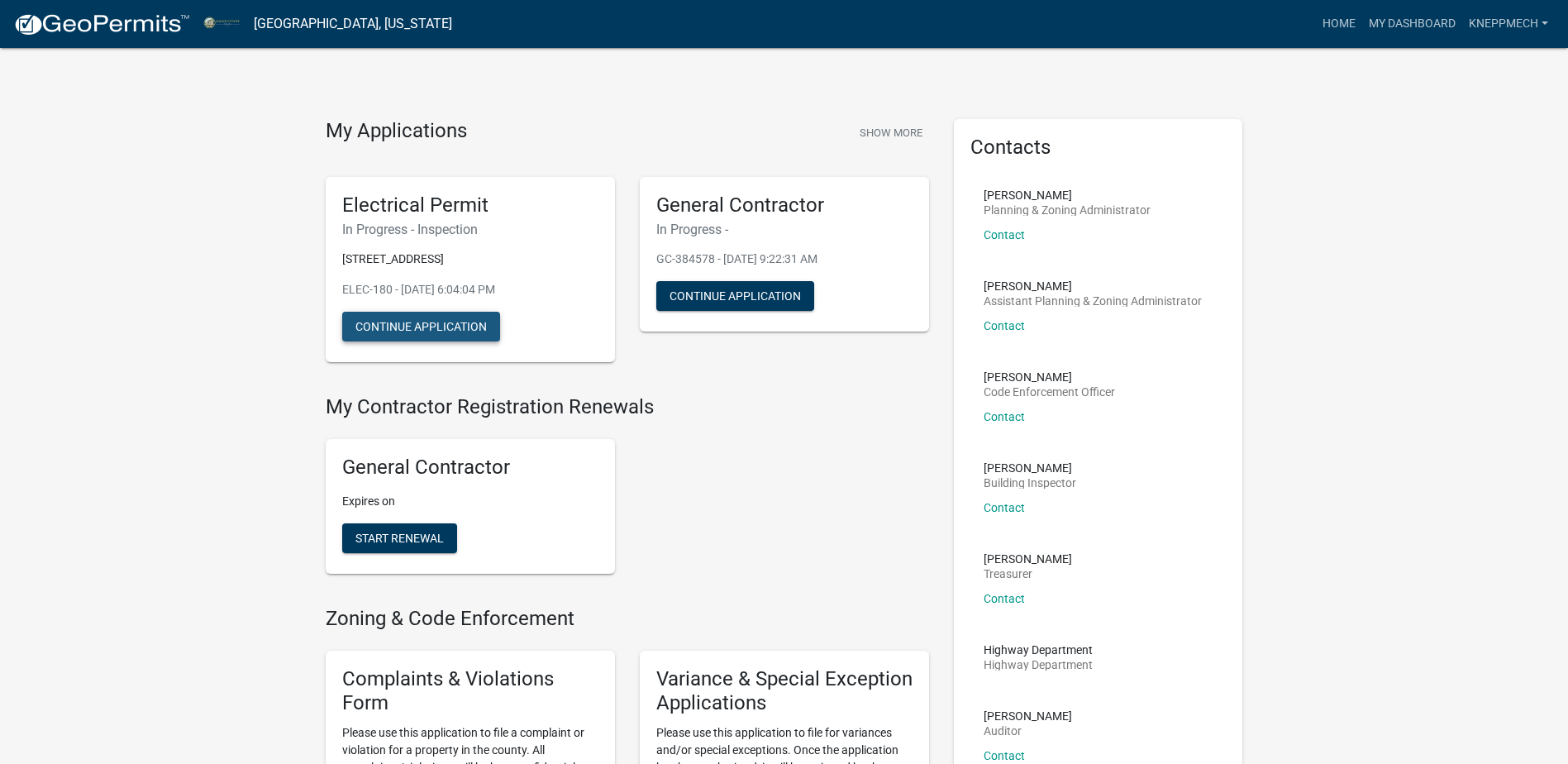
click at [426, 328] on button "Continue Application" at bounding box center [420, 326] width 158 height 30
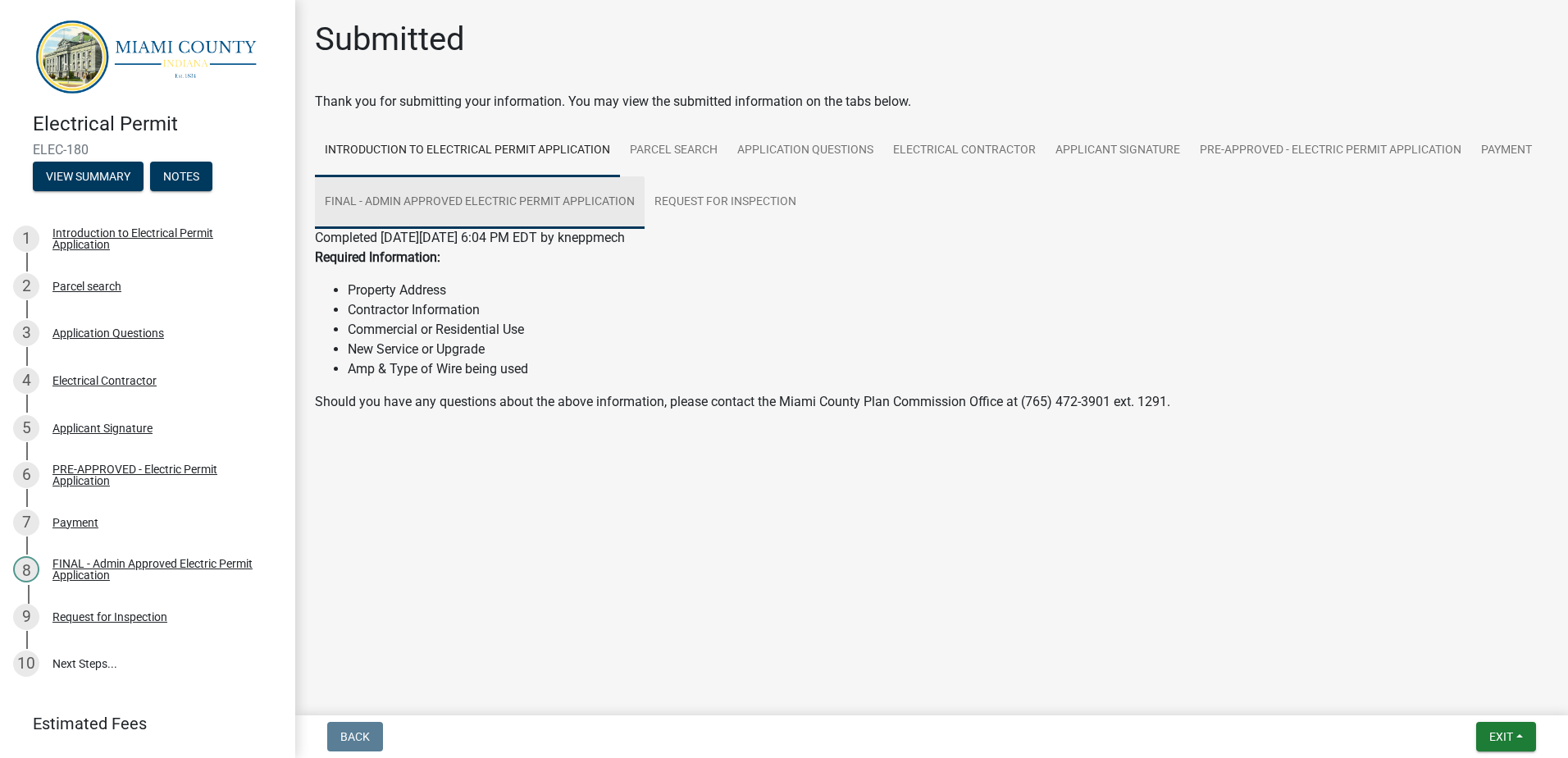
click at [564, 202] on link "FINAL - Admin Approved Electric Permit Application" at bounding box center [480, 202] width 330 height 52
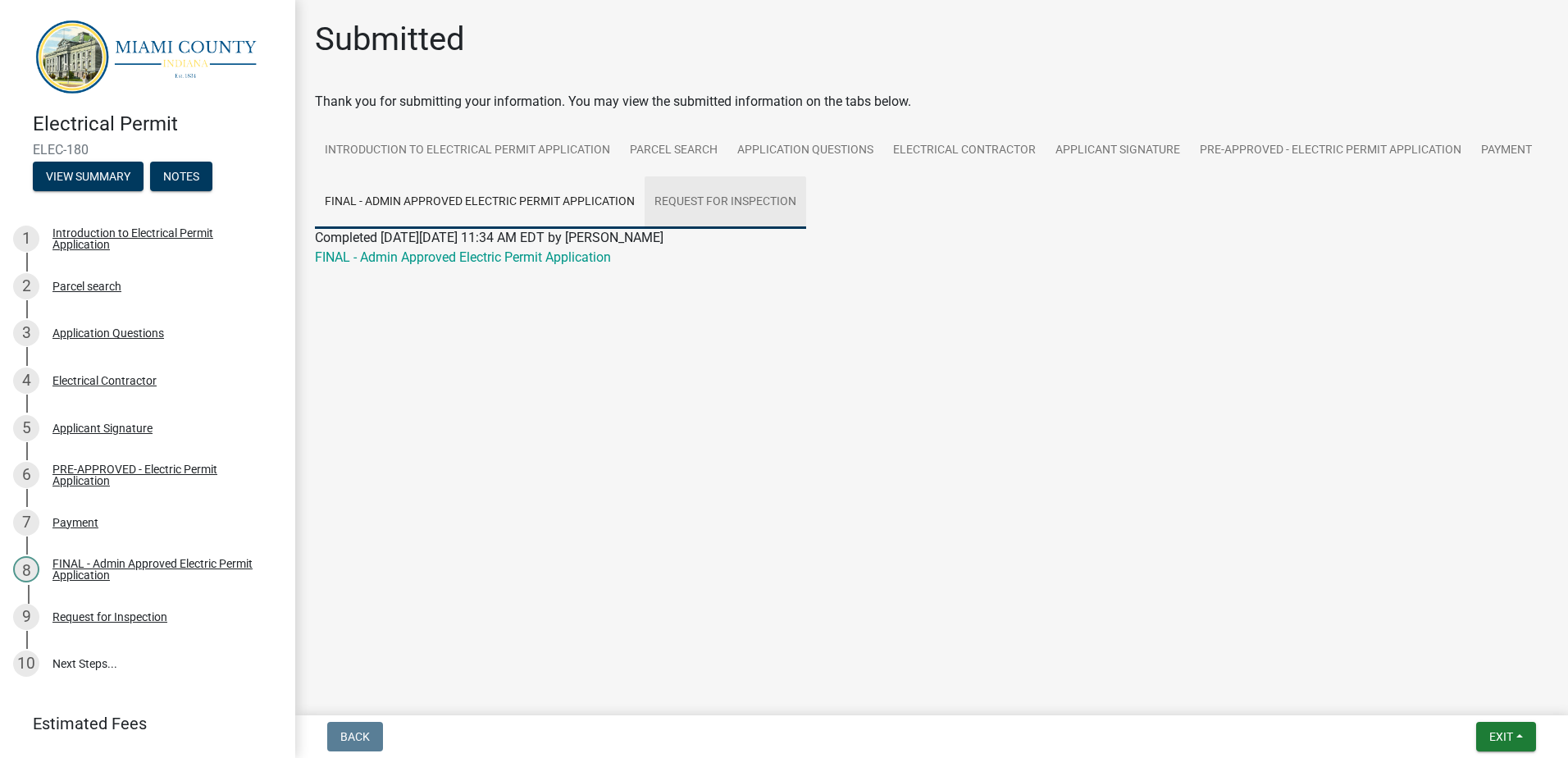
click at [729, 201] on link "Request for Inspection" at bounding box center [725, 202] width 161 height 52
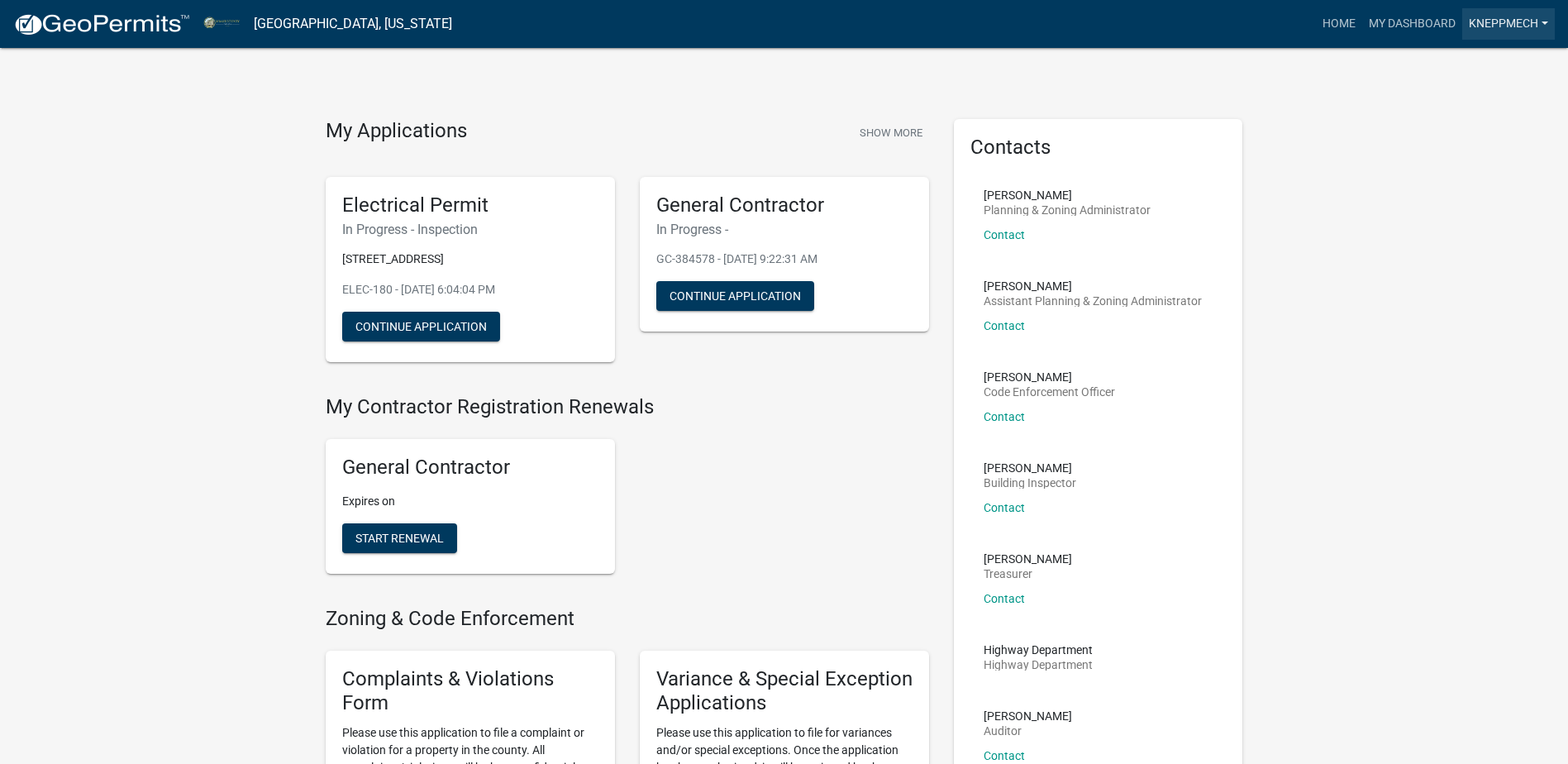
click at [1513, 19] on link "kneppmech" at bounding box center [1509, 24] width 92 height 31
click at [1451, 162] on link "Logout" at bounding box center [1484, 161] width 141 height 40
